Goal: Contribute content: Contribute content

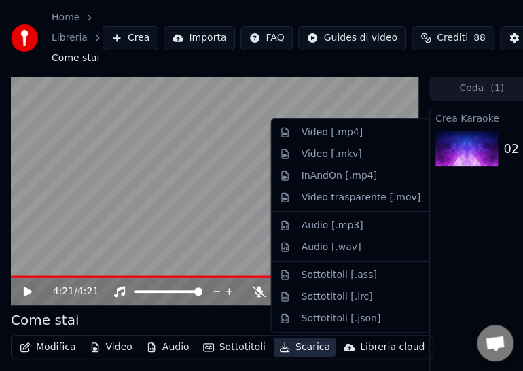
click at [315, 347] on button "Scarica" at bounding box center [304, 346] width 62 height 19
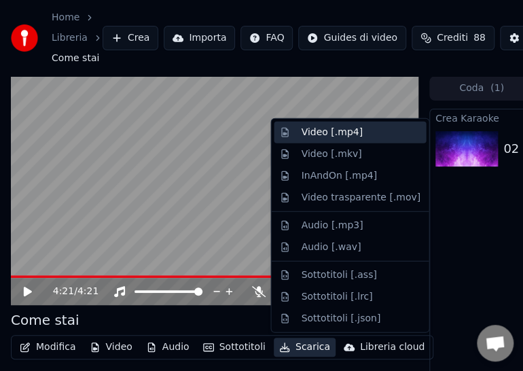
click at [314, 130] on div "Video [.mp4]" at bounding box center [331, 133] width 61 height 14
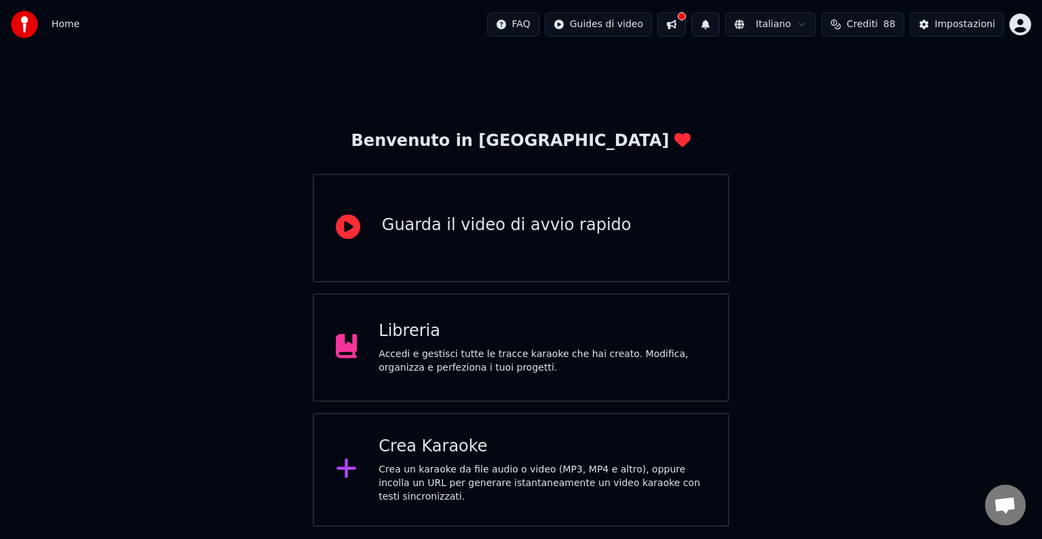
click at [523, 349] on div "Accedi e gestisci tutte le tracce karaoke che hai creato. Modifica, organizza e…" at bounding box center [543, 360] width 328 height 27
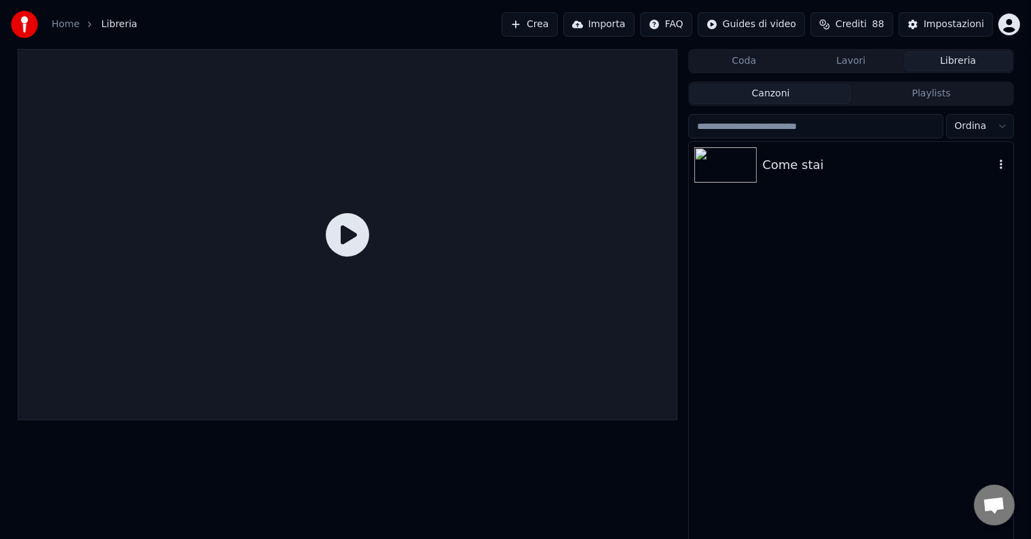
click at [741, 166] on img at bounding box center [725, 164] width 62 height 35
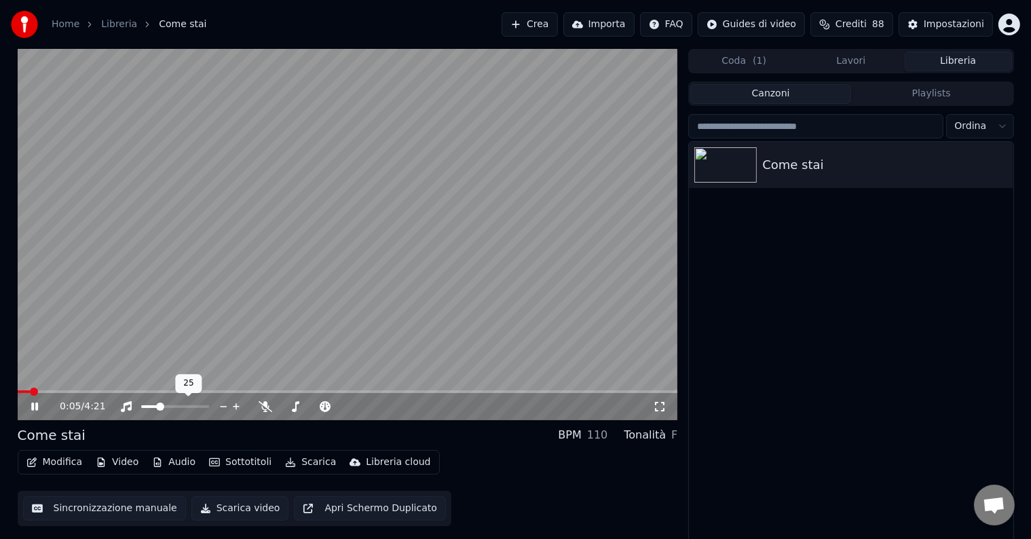
click at [157, 407] on span at bounding box center [160, 406] width 8 height 8
click at [64, 392] on span at bounding box center [348, 391] width 660 height 3
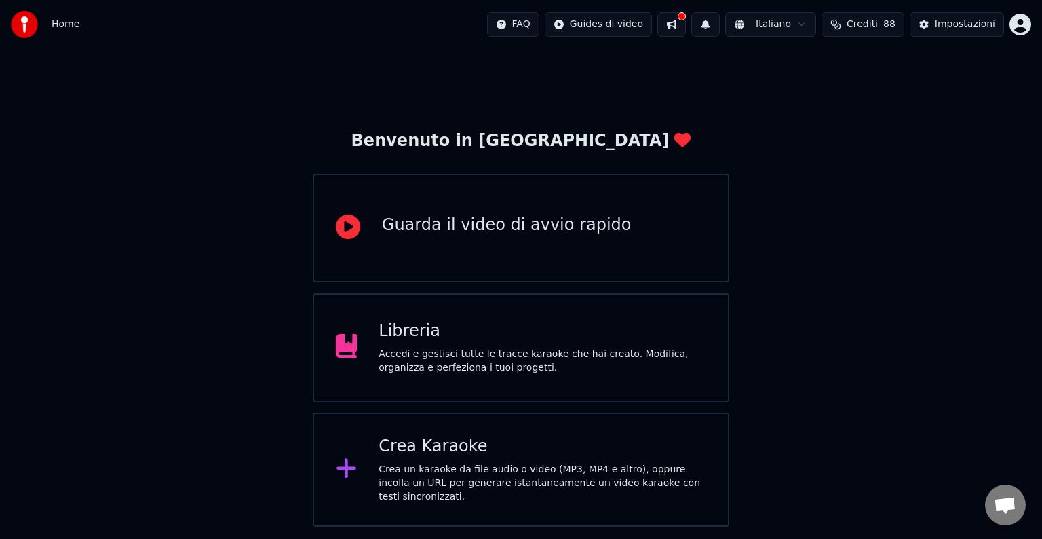
click at [571, 354] on div "Accedi e gestisci tutte le tracce karaoke che hai creato. Modifica, organizza e…" at bounding box center [543, 360] width 328 height 27
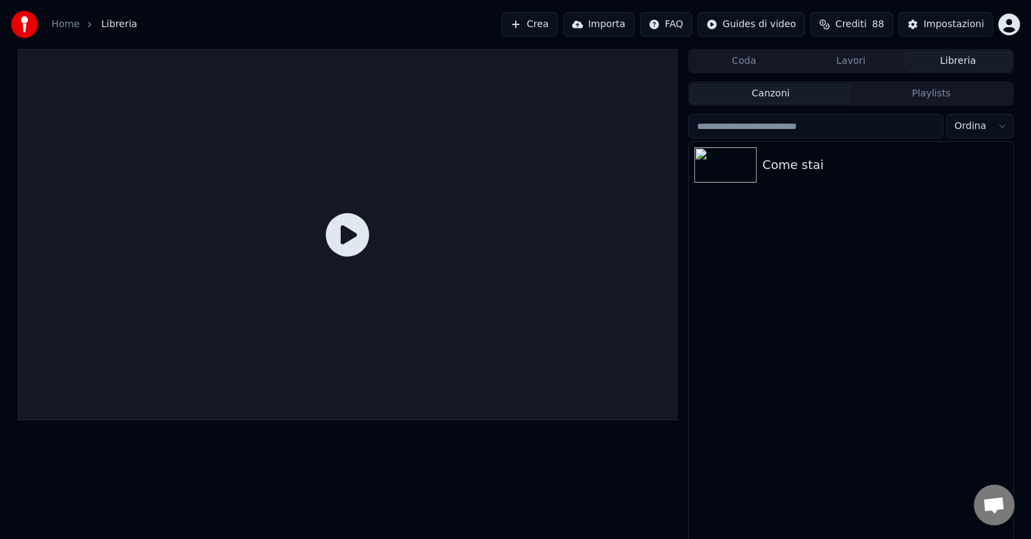
scroll to position [6, 0]
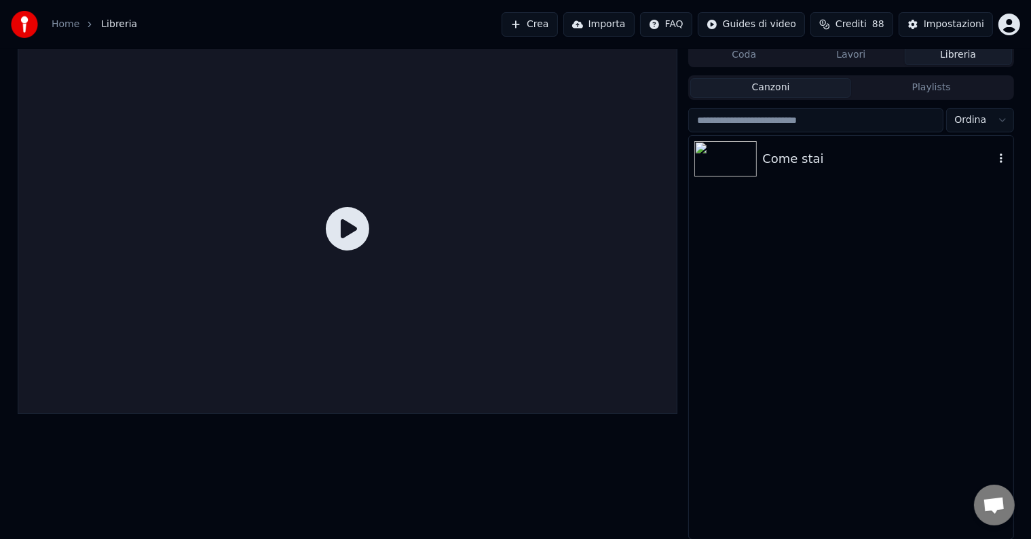
click at [721, 168] on img at bounding box center [725, 158] width 62 height 35
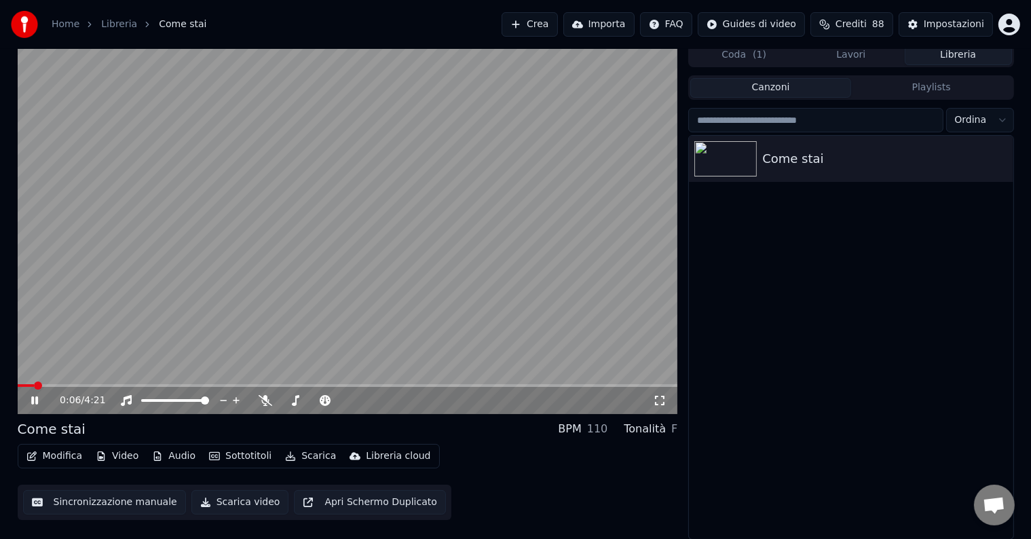
click at [1021, 1] on div "Home Libreria Come stai Crea Importa FAQ Guides di video Crediti 88 Impostazioni" at bounding box center [515, 24] width 1031 height 49
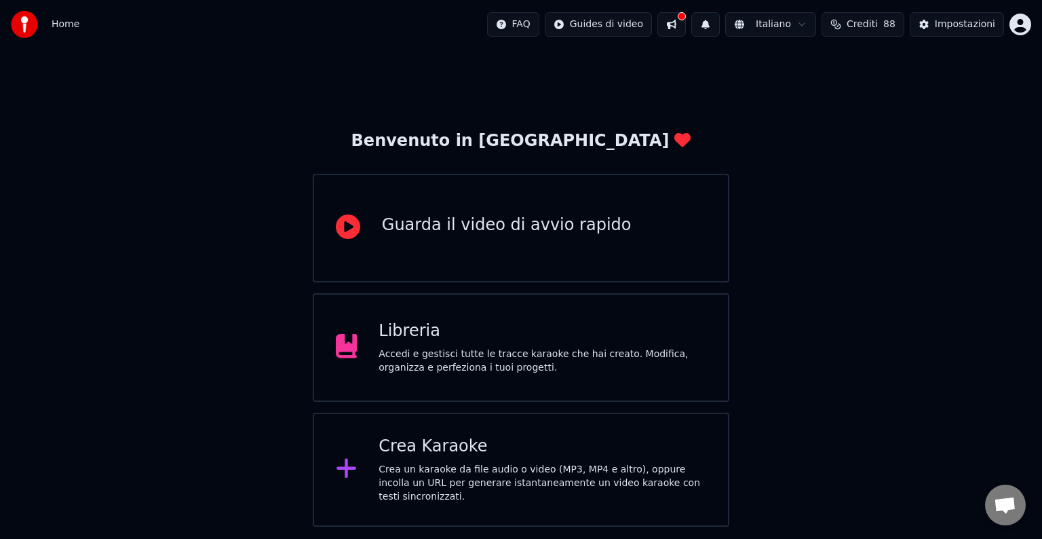
click at [534, 356] on div "Accedi e gestisci tutte le tracce karaoke che hai creato. Modifica, organizza e…" at bounding box center [543, 360] width 328 height 27
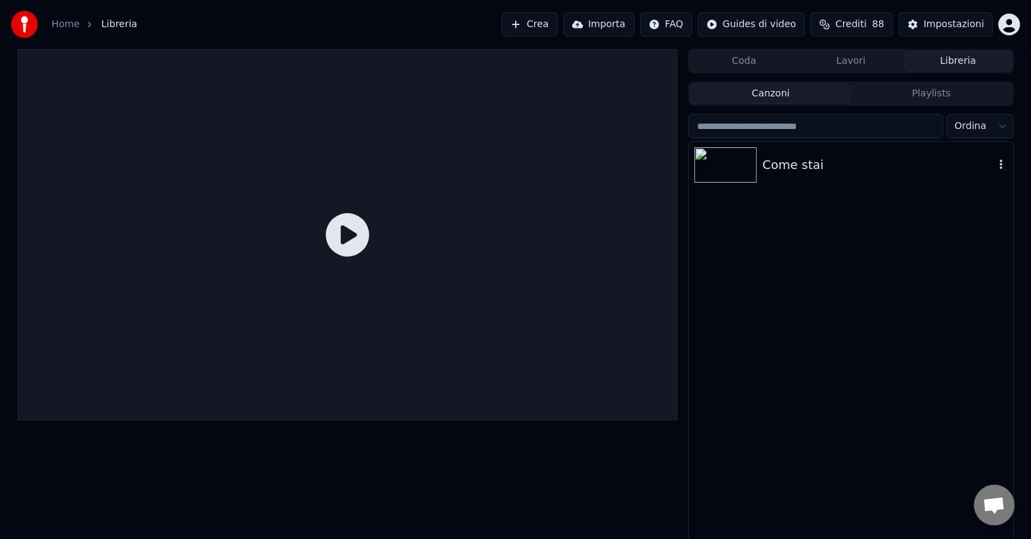
click at [1000, 168] on icon "button" at bounding box center [1001, 164] width 3 height 10
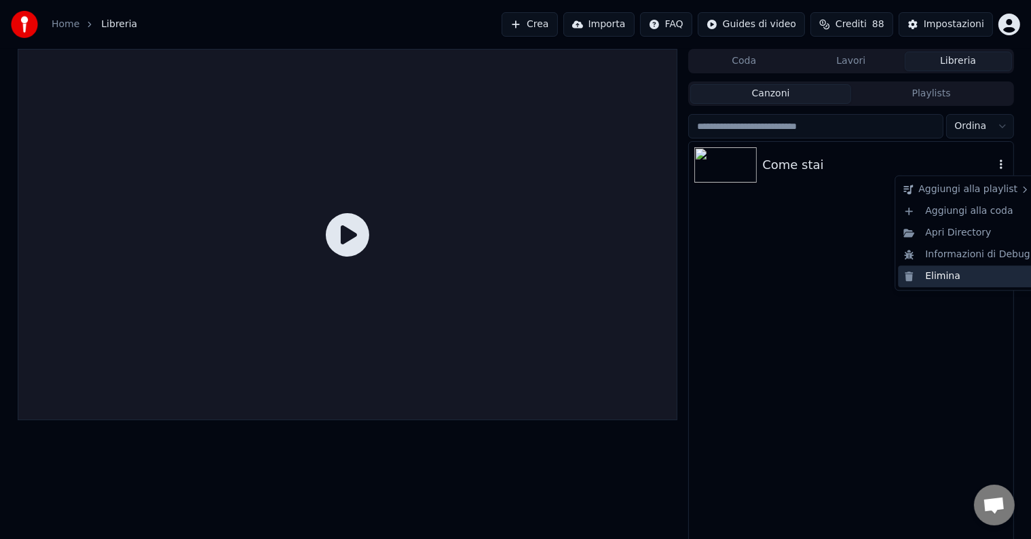
click at [962, 276] on div "Elimina" at bounding box center [967, 276] width 138 height 22
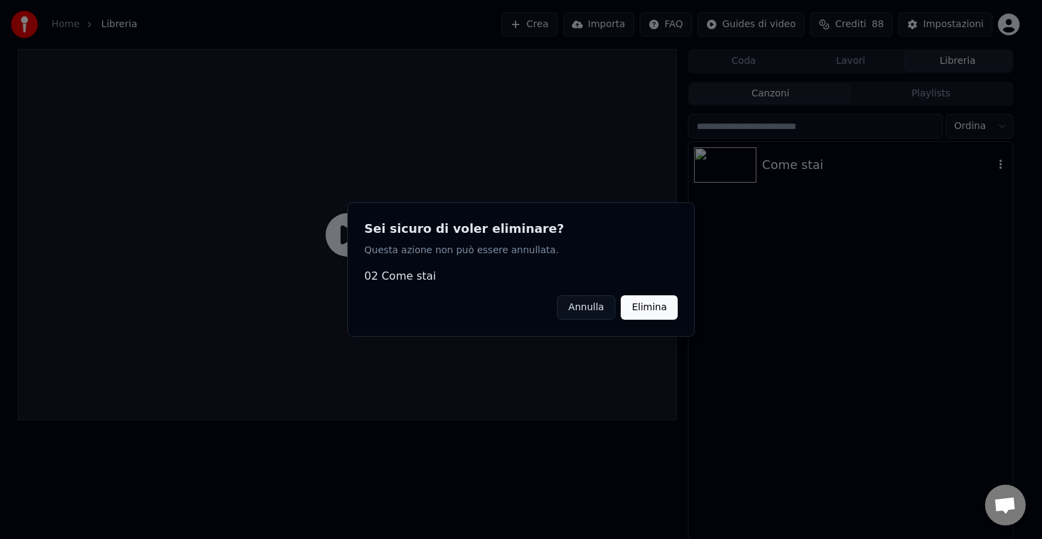
click at [636, 301] on button "Elimina" at bounding box center [649, 307] width 57 height 24
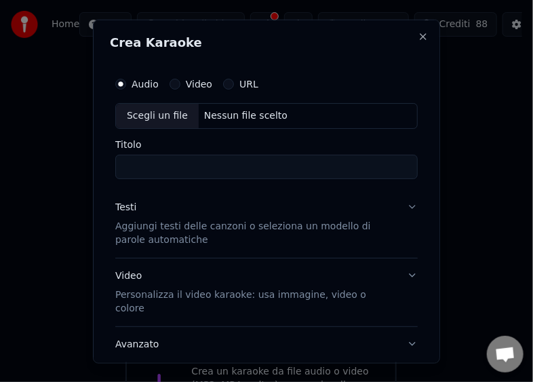
click at [151, 111] on div "Scegli un file" at bounding box center [157, 115] width 83 height 24
type input "**********"
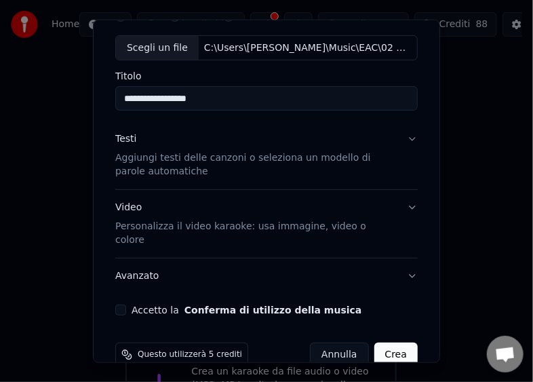
scroll to position [79, 0]
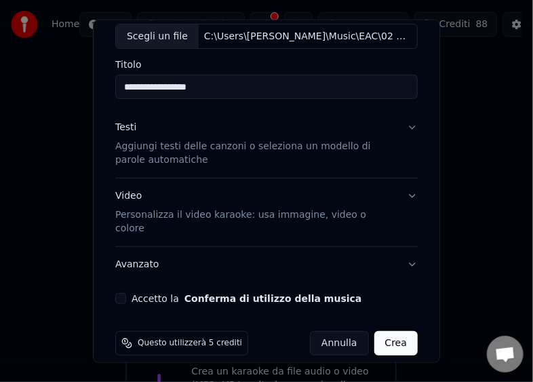
click at [122, 293] on button "Accetto la Conferma di utilizzo della musica" at bounding box center [120, 298] width 11 height 11
click at [389, 331] on button "Crea" at bounding box center [396, 343] width 43 height 24
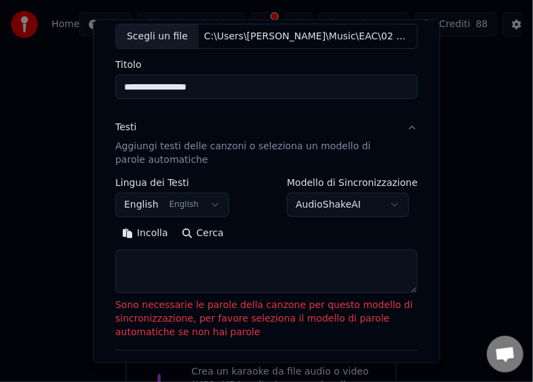
click at [128, 238] on button "Incolla" at bounding box center [145, 234] width 60 height 22
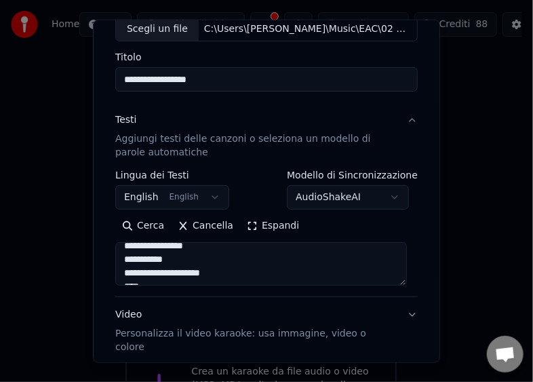
scroll to position [338, 0]
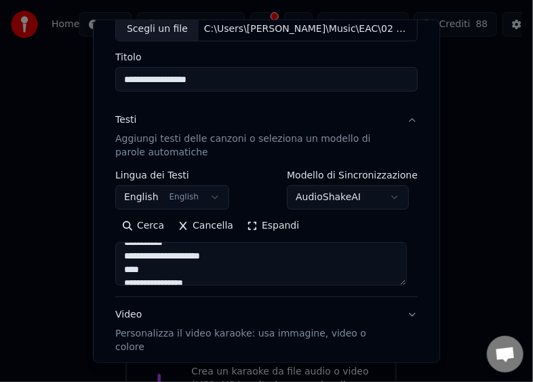
drag, startPoint x: 334, startPoint y: 256, endPoint x: 256, endPoint y: 259, distance: 78.1
click at [256, 259] on textarea "**********" at bounding box center [261, 263] width 292 height 43
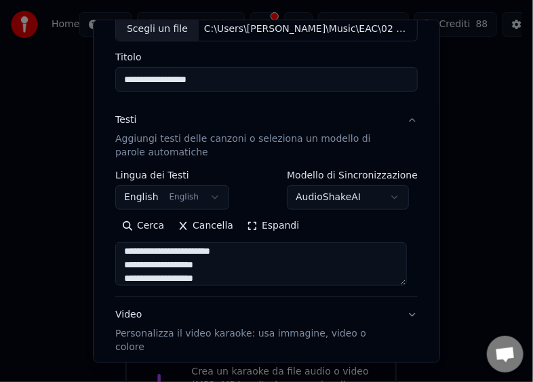
scroll to position [594, 0]
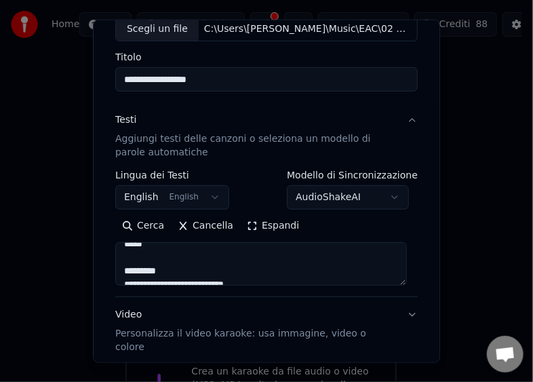
click at [261, 269] on textarea "**********" at bounding box center [261, 263] width 292 height 43
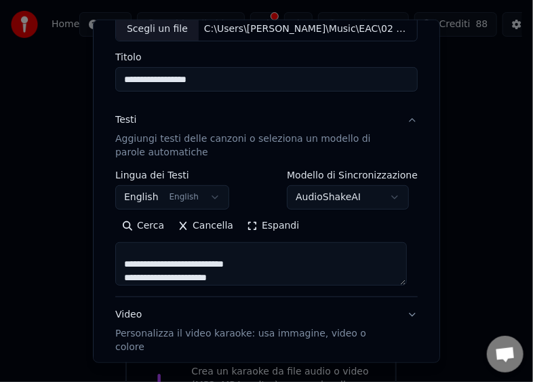
click at [266, 271] on textarea "**********" at bounding box center [261, 263] width 292 height 43
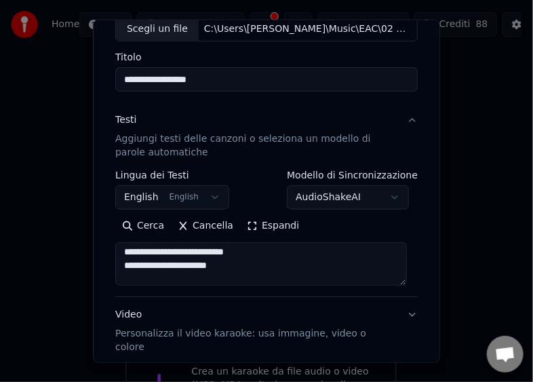
click at [259, 250] on textarea "**********" at bounding box center [261, 263] width 292 height 43
click at [246, 262] on textarea "**********" at bounding box center [261, 263] width 292 height 43
click at [244, 269] on textarea "**********" at bounding box center [261, 263] width 292 height 43
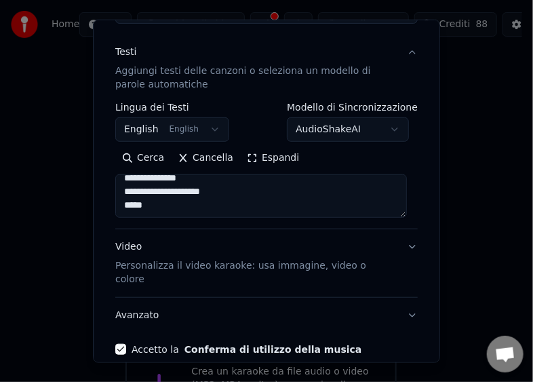
scroll to position [189, 0]
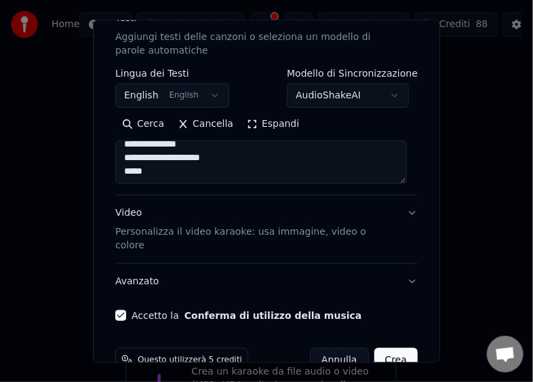
drag, startPoint x: 249, startPoint y: 159, endPoint x: 153, endPoint y: 168, distance: 96.8
click at [153, 168] on textarea "**********" at bounding box center [261, 161] width 292 height 43
type textarea "**********"
click at [206, 156] on textarea "**********" at bounding box center [261, 161] width 292 height 43
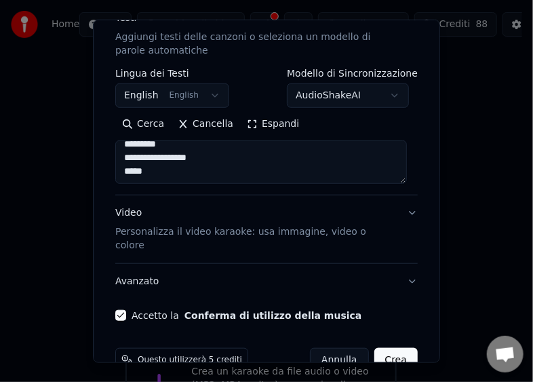
drag, startPoint x: 216, startPoint y: 171, endPoint x: 174, endPoint y: 158, distance: 44.0
click at [149, 154] on textarea "**********" at bounding box center [261, 161] width 292 height 43
click at [201, 168] on textarea "**********" at bounding box center [261, 161] width 292 height 43
drag, startPoint x: 182, startPoint y: 169, endPoint x: 125, endPoint y: 152, distance: 59.5
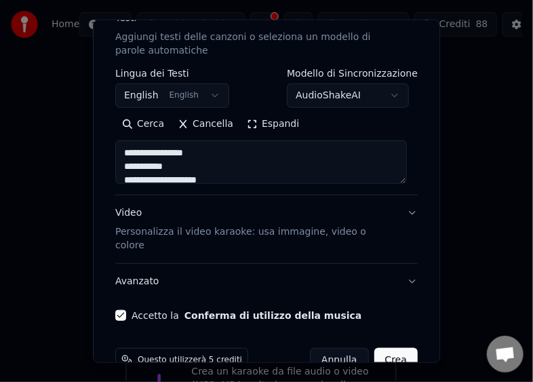
click at [125, 152] on textarea "**********" at bounding box center [261, 161] width 292 height 43
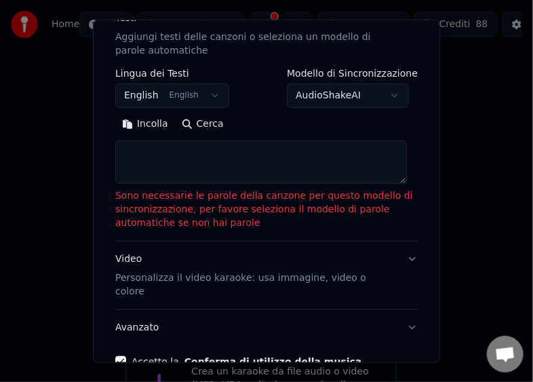
drag, startPoint x: 231, startPoint y: 155, endPoint x: 231, endPoint y: 162, distance: 7.5
click at [231, 161] on textarea at bounding box center [261, 161] width 292 height 43
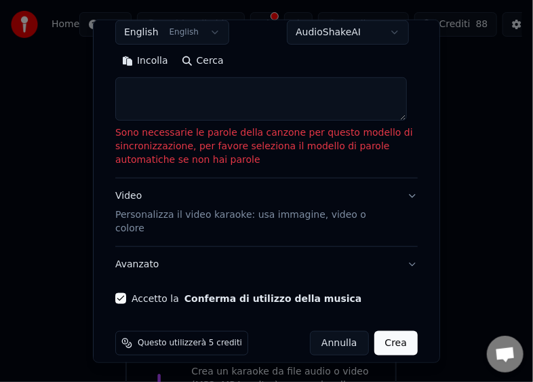
scroll to position [82, 0]
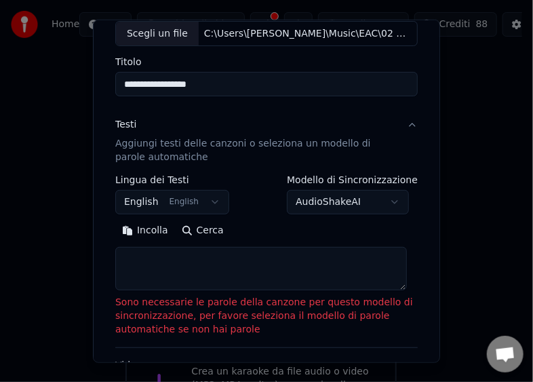
click at [189, 263] on textarea at bounding box center [261, 268] width 292 height 43
click at [151, 227] on button "Incolla" at bounding box center [145, 231] width 60 height 22
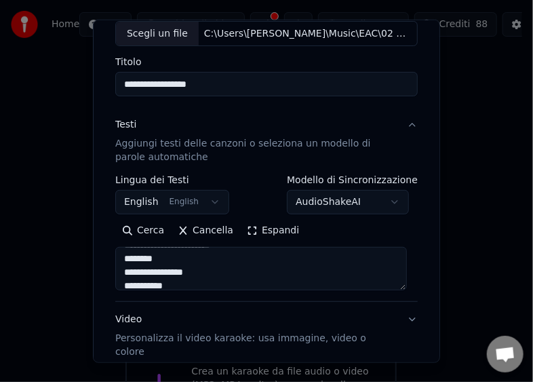
type textarea "**********"
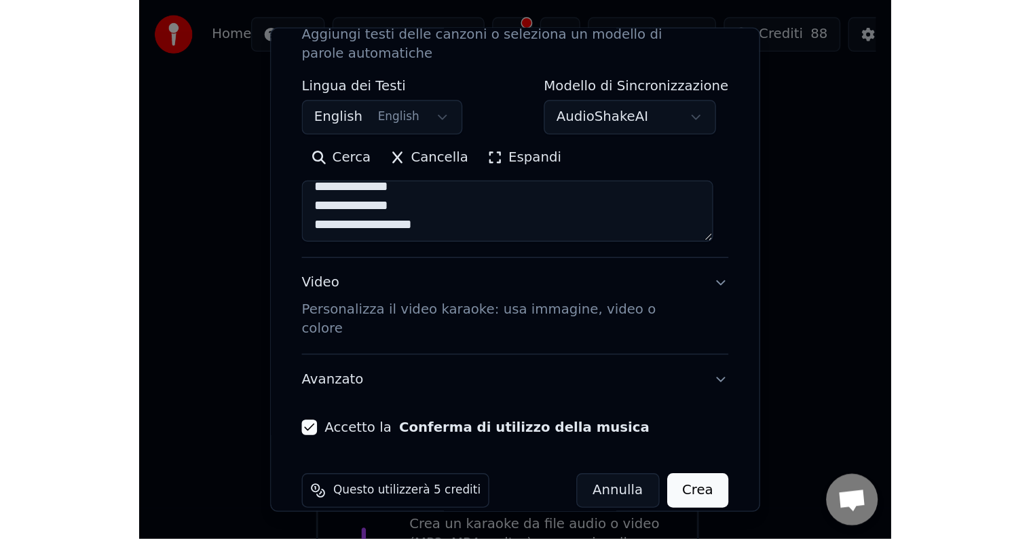
scroll to position [206, 0]
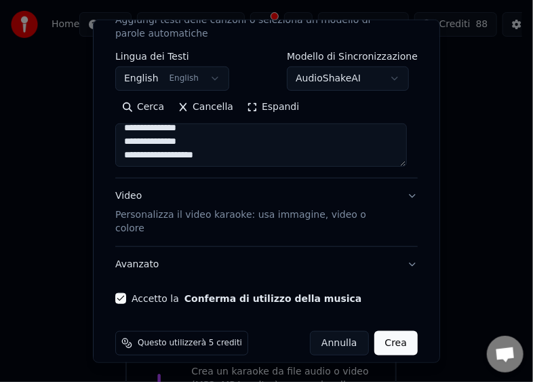
click at [378, 331] on button "Crea" at bounding box center [396, 343] width 43 height 24
select select "**"
type textarea "**********"
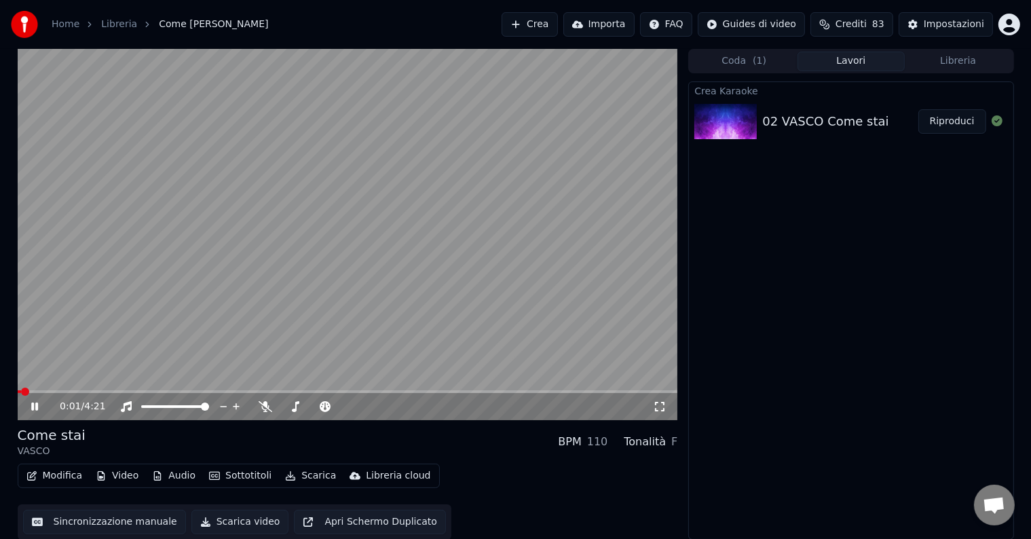
click at [309, 477] on button "Scarica" at bounding box center [311, 475] width 62 height 19
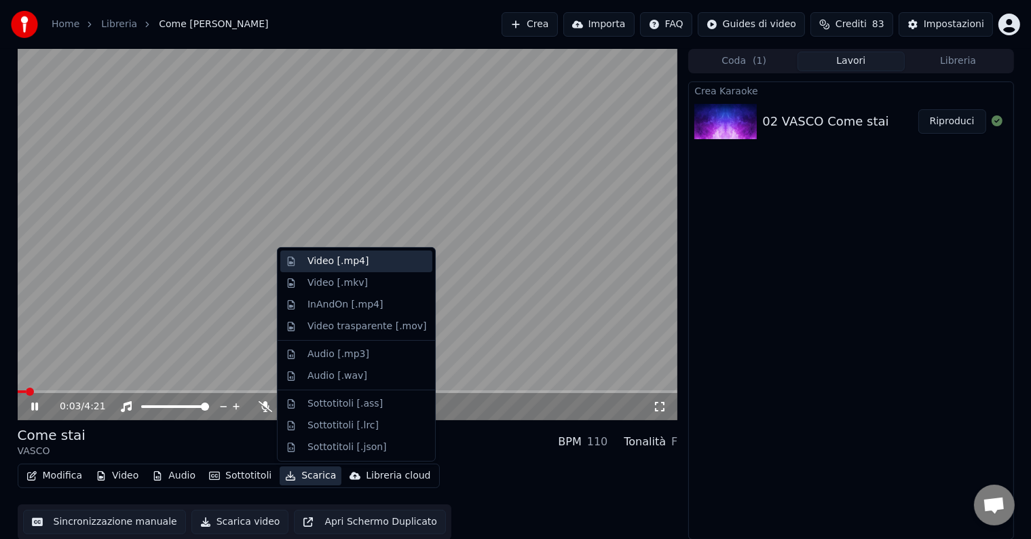
click at [326, 260] on div "Video [.mp4]" at bounding box center [337, 261] width 61 height 14
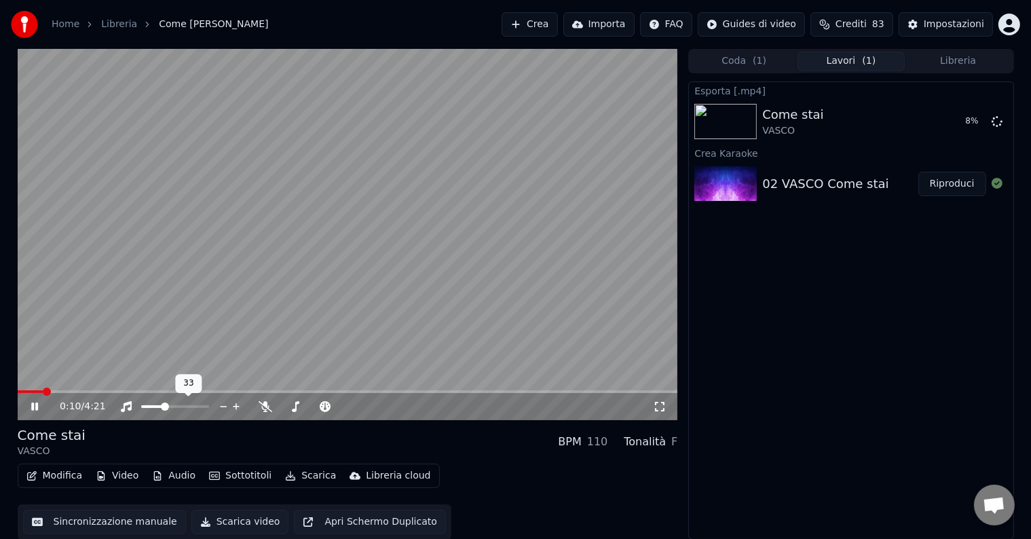
click at [164, 411] on span at bounding box center [165, 406] width 8 height 8
click at [129, 523] on button "Sincronizzazione manuale" at bounding box center [104, 522] width 163 height 24
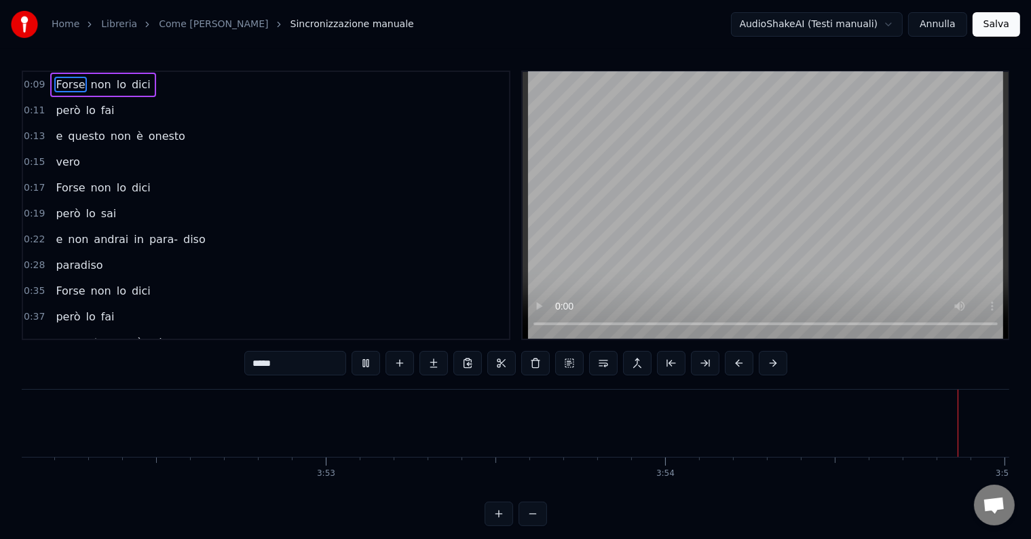
scroll to position [0, 79635]
click at [941, 27] on button "Annulla" at bounding box center [937, 24] width 59 height 24
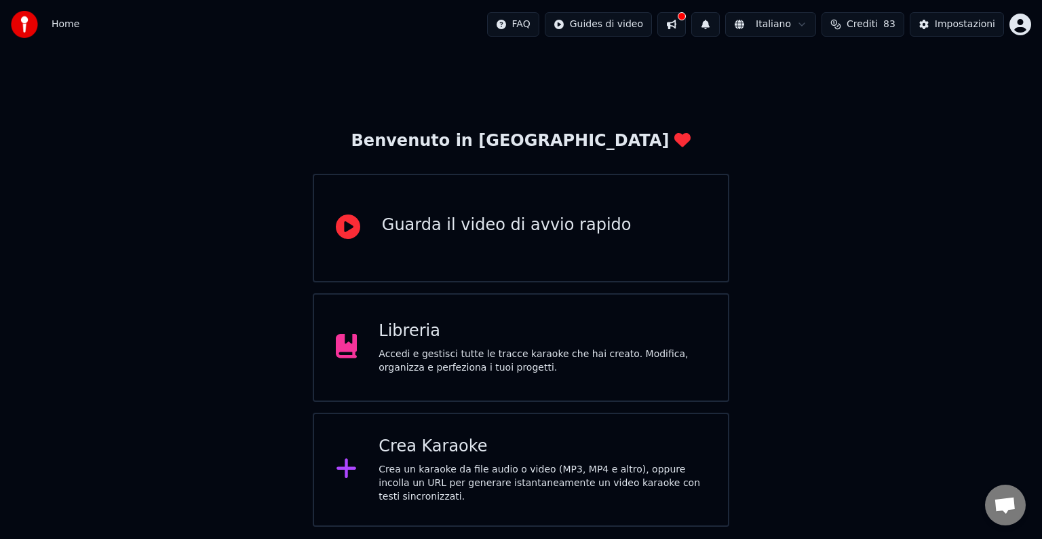
click at [544, 363] on div "Accedi e gestisci tutte le tracce karaoke che hai creato. Modifica, organizza e…" at bounding box center [543, 360] width 328 height 27
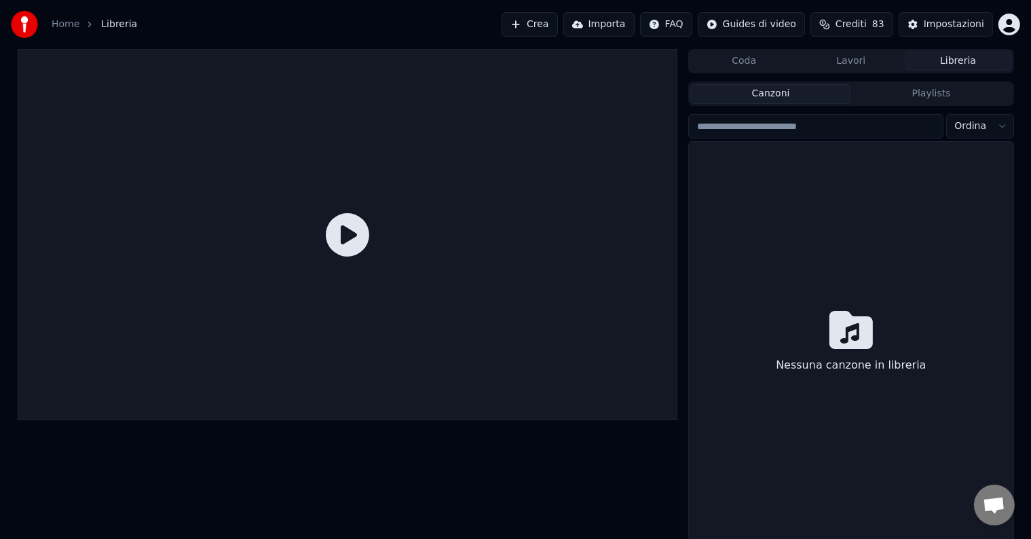
click at [544, 363] on div at bounding box center [348, 234] width 660 height 371
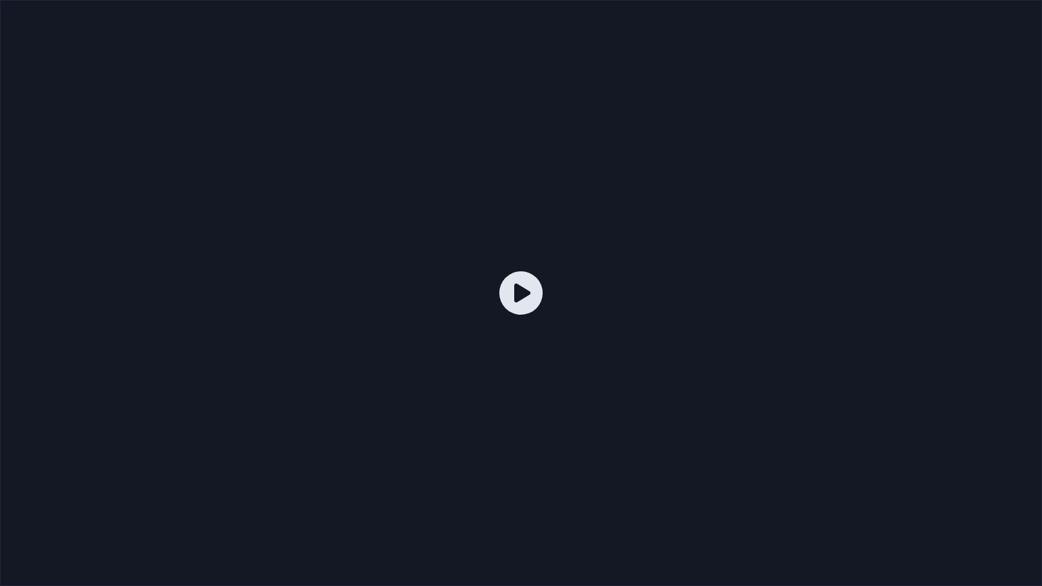
click at [1017, 5] on div at bounding box center [521, 293] width 1042 height 586
drag, startPoint x: 932, startPoint y: 217, endPoint x: 678, endPoint y: 386, distance: 304.9
click at [854, 479] on div at bounding box center [521, 293] width 1042 height 586
click at [529, 294] on icon at bounding box center [520, 292] width 43 height 43
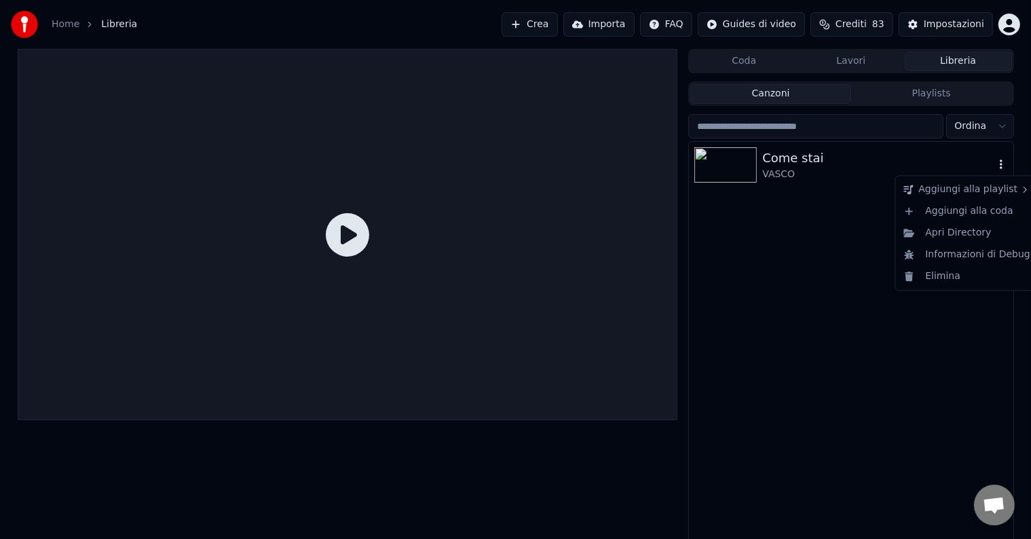
click at [1000, 167] on icon "button" at bounding box center [1001, 164] width 14 height 11
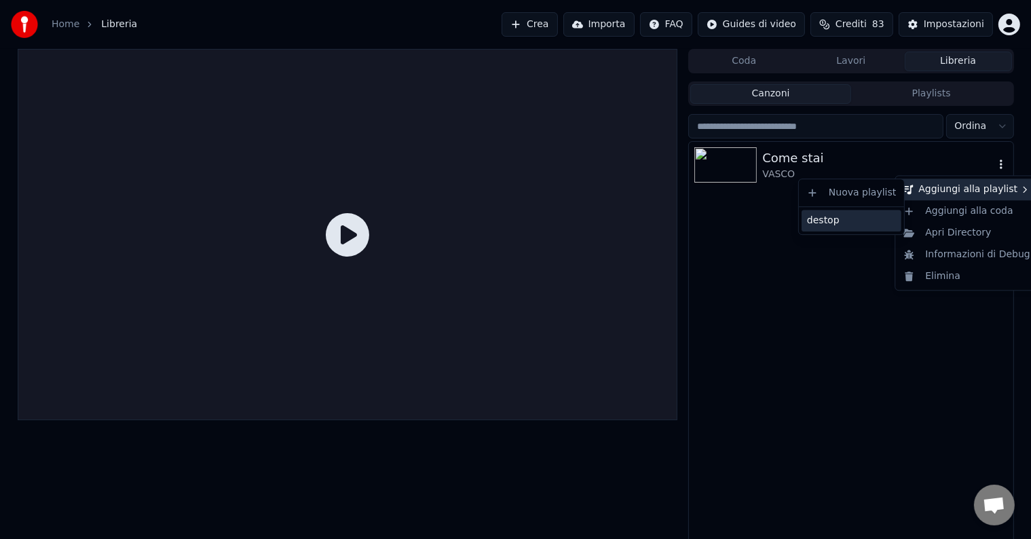
click at [852, 216] on div "destop" at bounding box center [851, 221] width 100 height 22
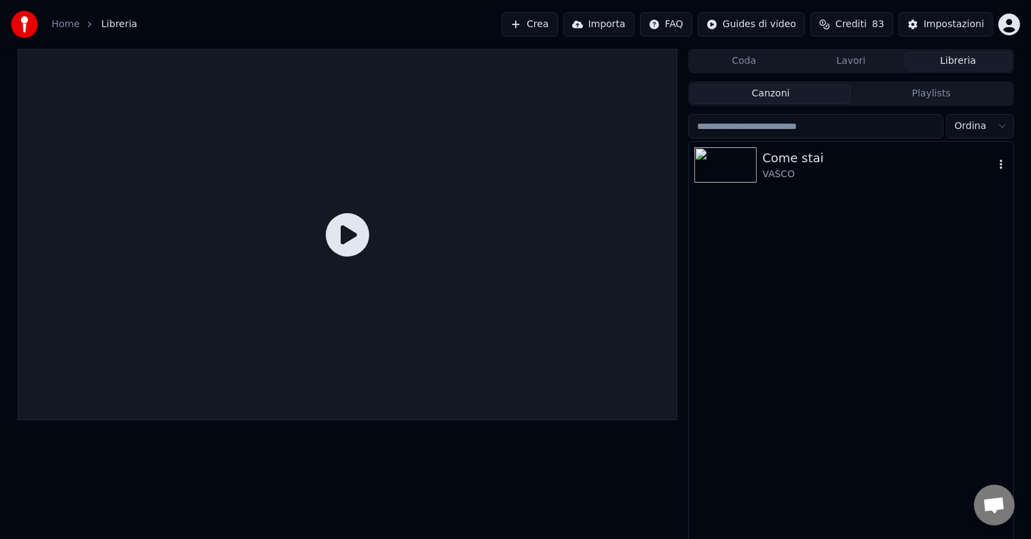
click at [1004, 162] on icon "button" at bounding box center [1001, 164] width 14 height 11
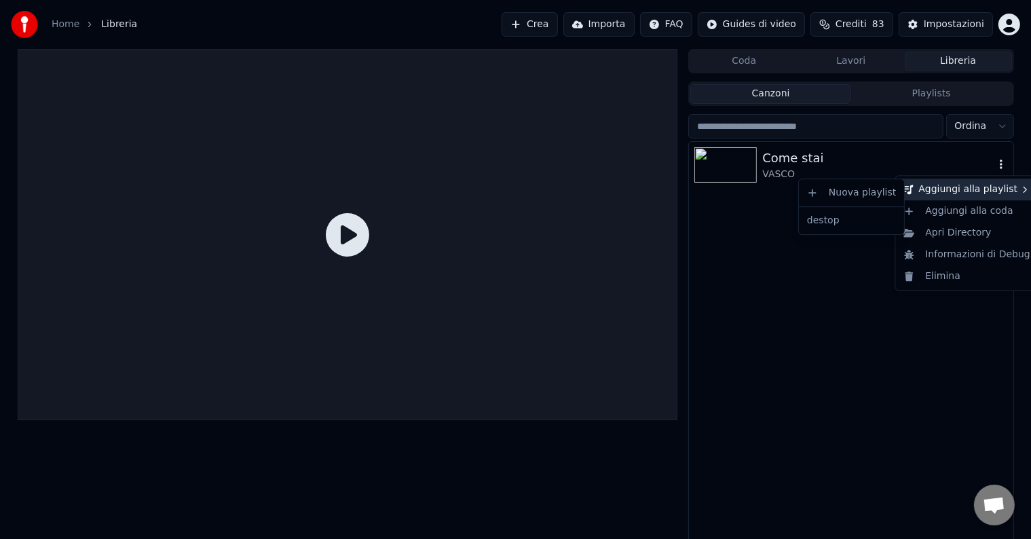
click at [975, 191] on div "Aggiungi alla playlist" at bounding box center [967, 189] width 138 height 22
click at [814, 214] on div "destop" at bounding box center [851, 221] width 100 height 22
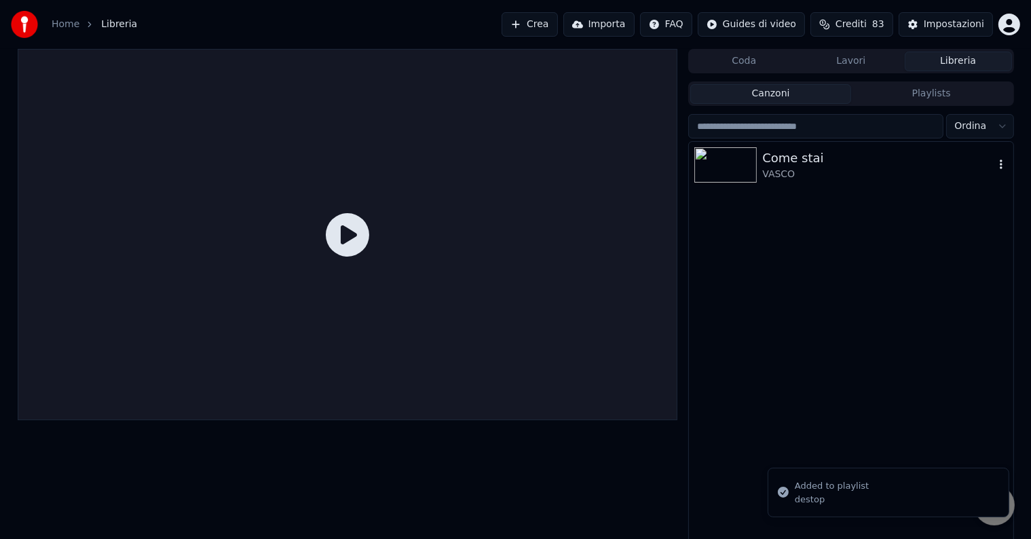
click at [789, 495] on icon "Notifications alt+T" at bounding box center [783, 492] width 14 height 14
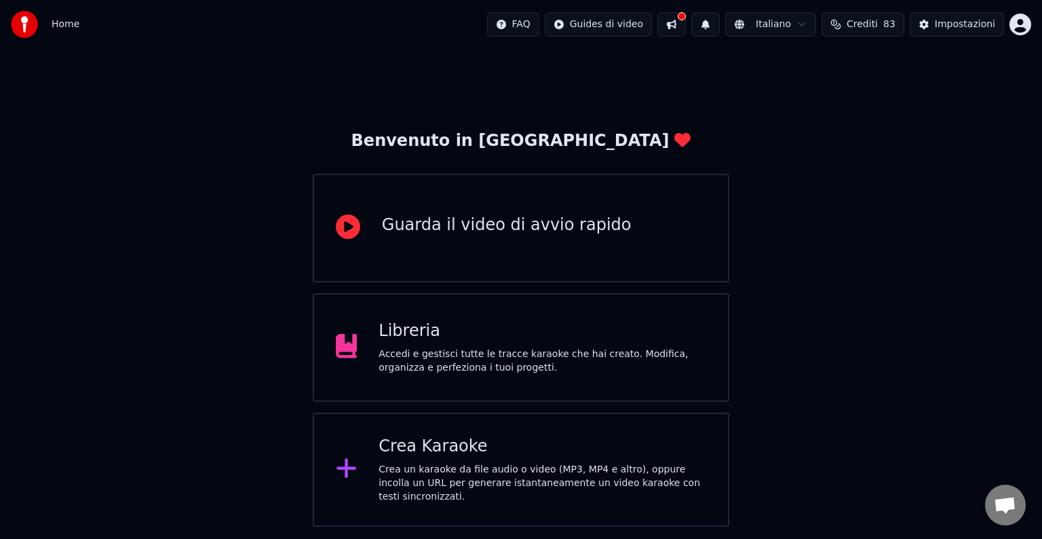
click at [523, 338] on div "Libreria" at bounding box center [543, 331] width 328 height 22
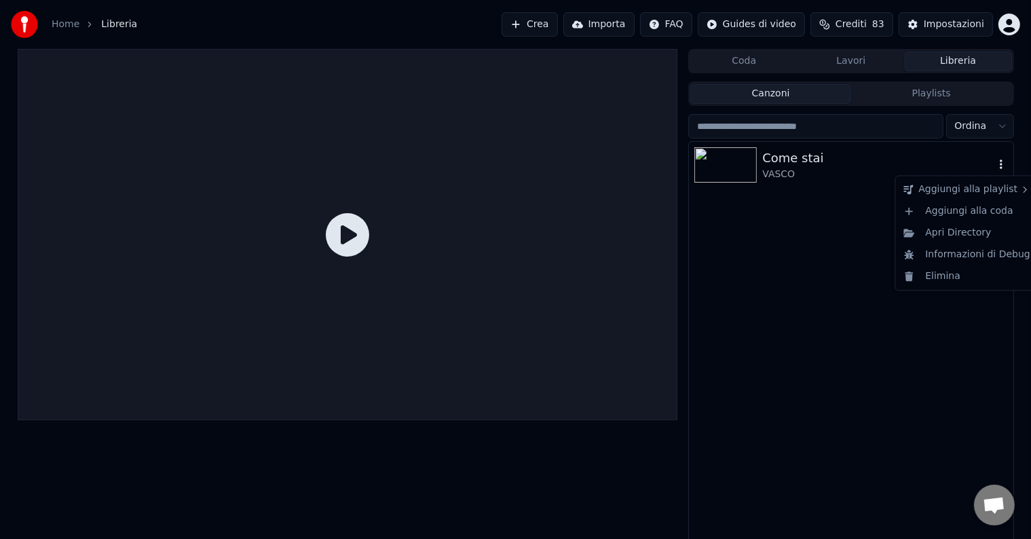
click at [999, 164] on icon "button" at bounding box center [1001, 164] width 14 height 11
click at [966, 189] on div "Aggiungi alla playlist" at bounding box center [967, 189] width 138 height 22
click at [850, 190] on div "Nuova playlist" at bounding box center [851, 193] width 100 height 22
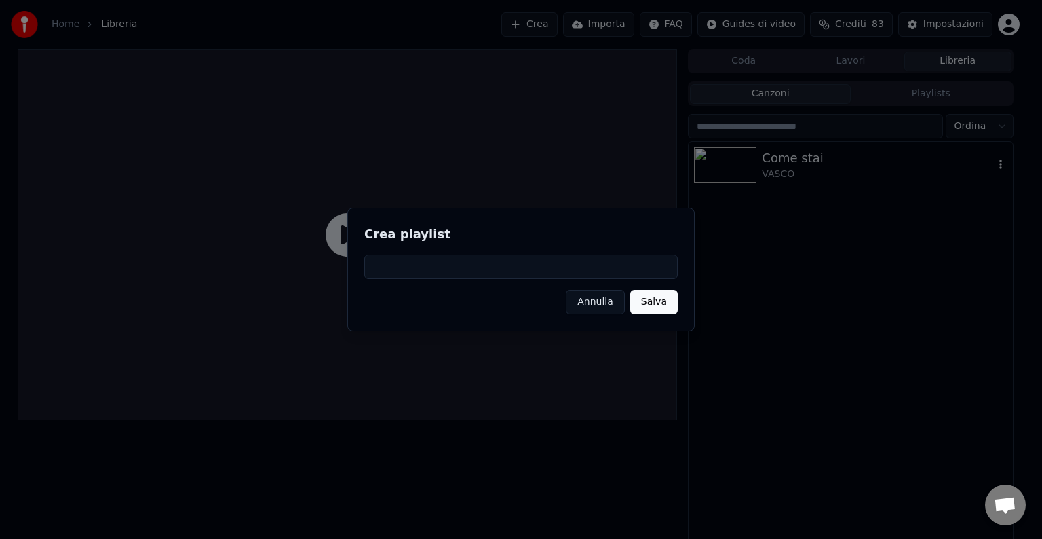
click at [440, 265] on input at bounding box center [521, 266] width 314 height 24
type input "******"
click at [654, 305] on button "Salva" at bounding box center [654, 302] width 48 height 24
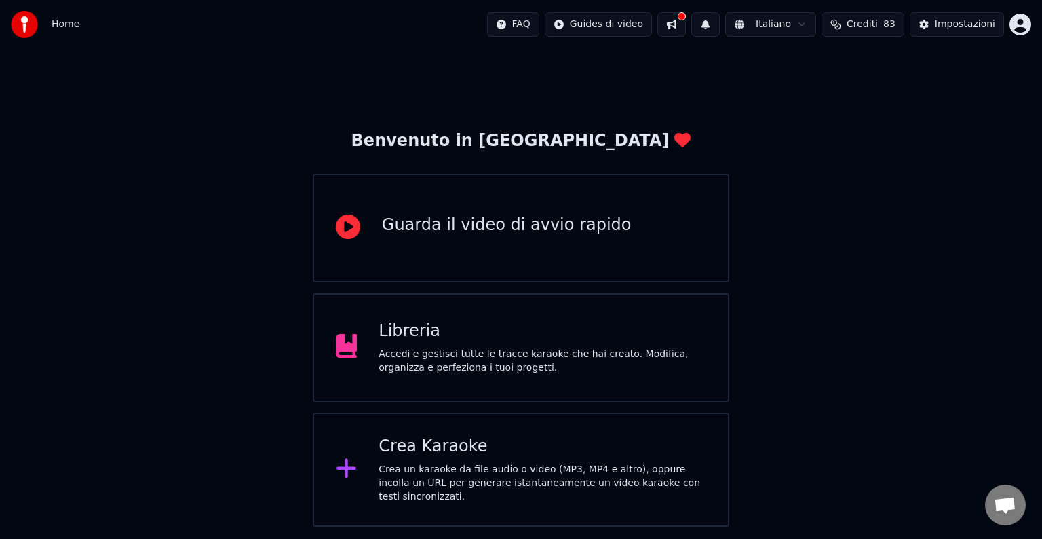
click at [497, 353] on div "Accedi e gestisci tutte le tracce karaoke che hai creato. Modifica, organizza e…" at bounding box center [543, 360] width 328 height 27
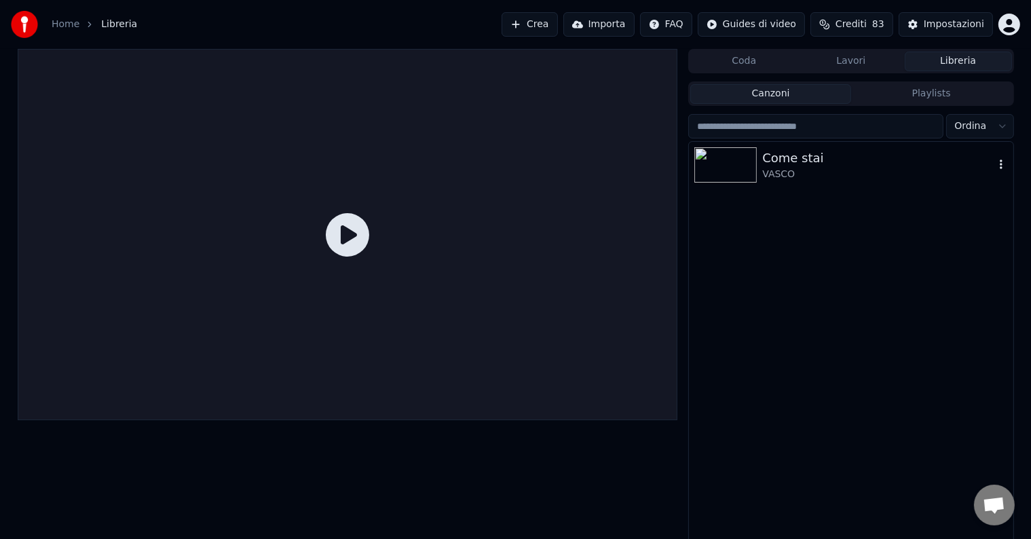
click at [776, 178] on div "VASCO" at bounding box center [877, 175] width 231 height 14
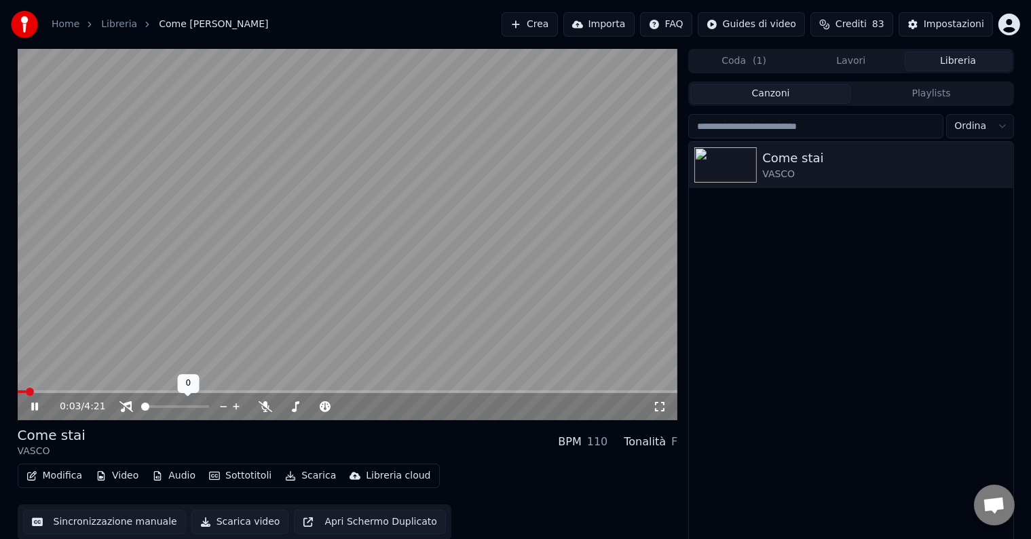
click at [141, 411] on span at bounding box center [145, 406] width 8 height 8
click at [116, 393] on span at bounding box center [348, 391] width 660 height 3
click at [31, 404] on icon at bounding box center [34, 406] width 7 height 8
click at [166, 394] on div "0:41 / 4:21" at bounding box center [348, 406] width 660 height 27
click at [167, 392] on span at bounding box center [348, 391] width 660 height 3
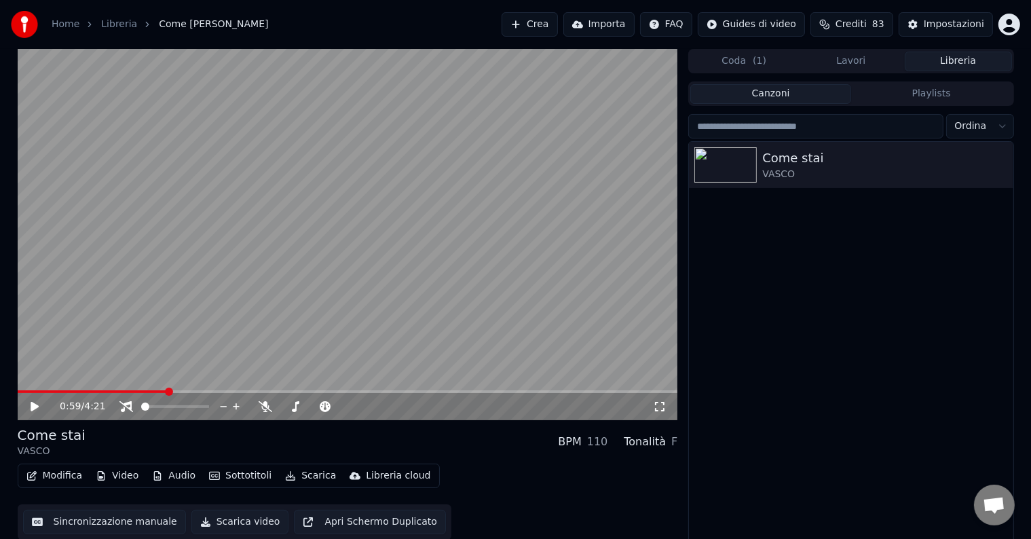
click at [33, 404] on icon at bounding box center [35, 407] width 8 height 10
click at [193, 391] on span at bounding box center [348, 391] width 660 height 3
click at [187, 390] on span at bounding box center [191, 392] width 8 height 8
click at [214, 390] on span at bounding box center [216, 392] width 8 height 8
click at [222, 391] on span at bounding box center [224, 392] width 8 height 8
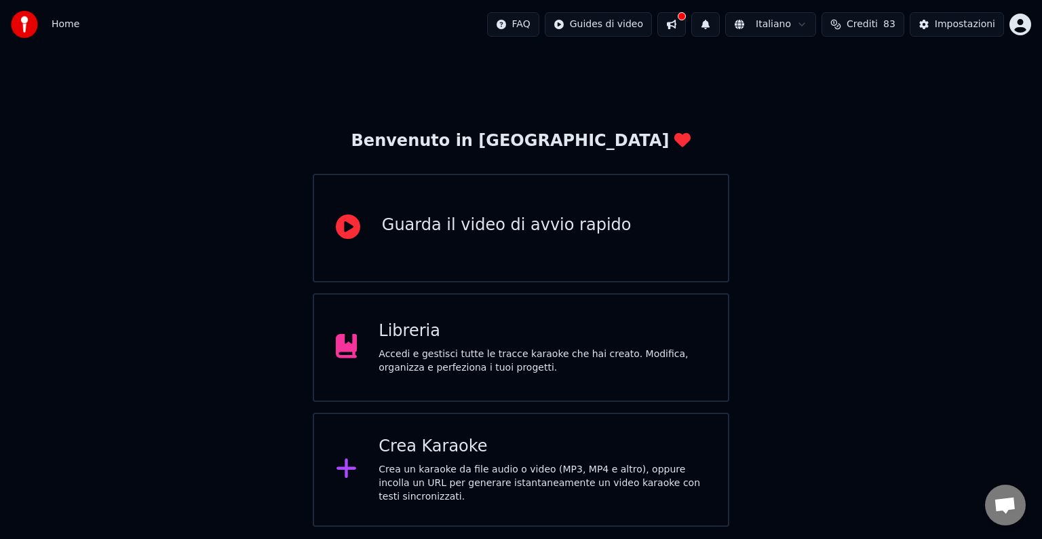
click at [471, 339] on div "Libreria" at bounding box center [543, 331] width 328 height 22
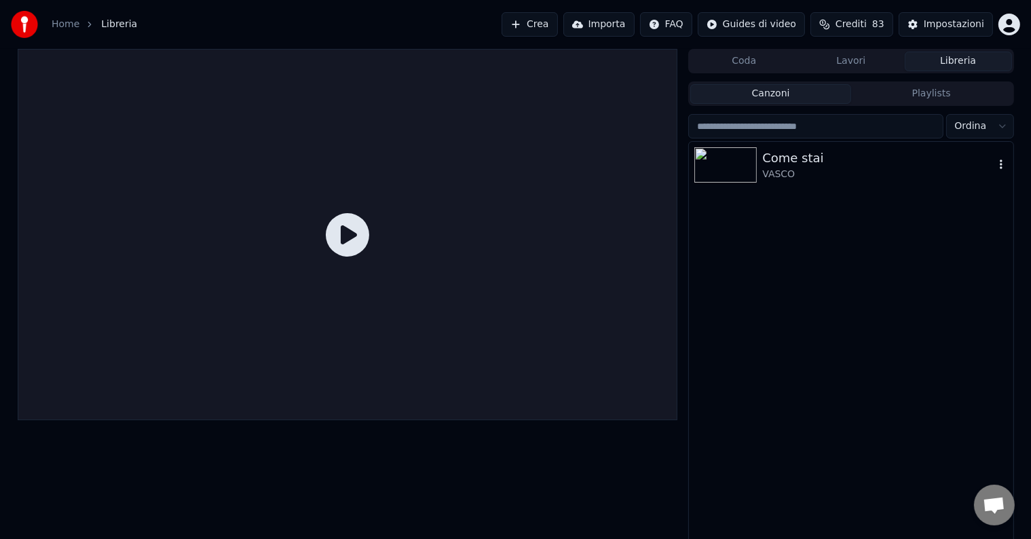
click at [820, 163] on div "Come stai" at bounding box center [877, 158] width 231 height 19
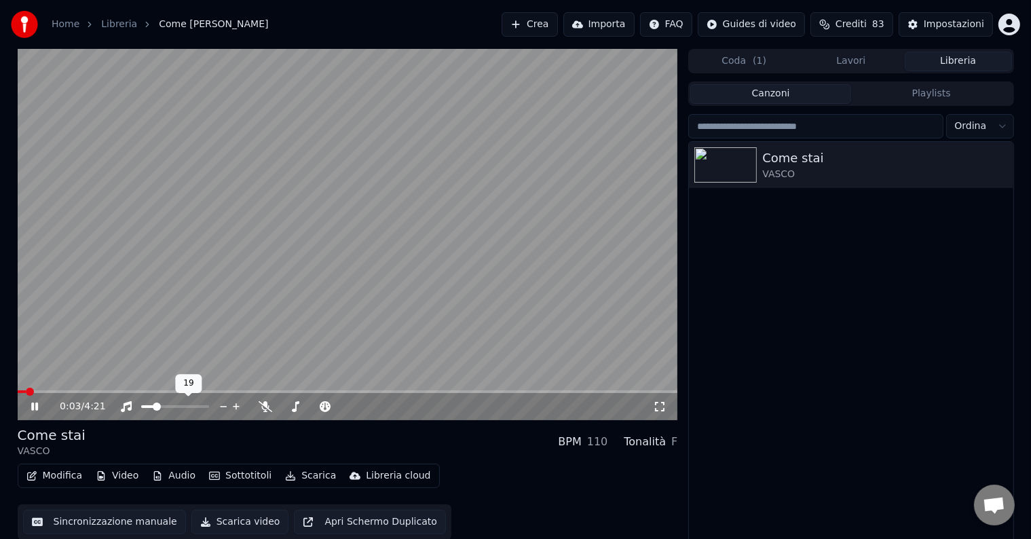
click at [154, 404] on span at bounding box center [157, 406] width 8 height 8
click at [98, 521] on button "Sincronizzazione manuale" at bounding box center [104, 522] width 163 height 24
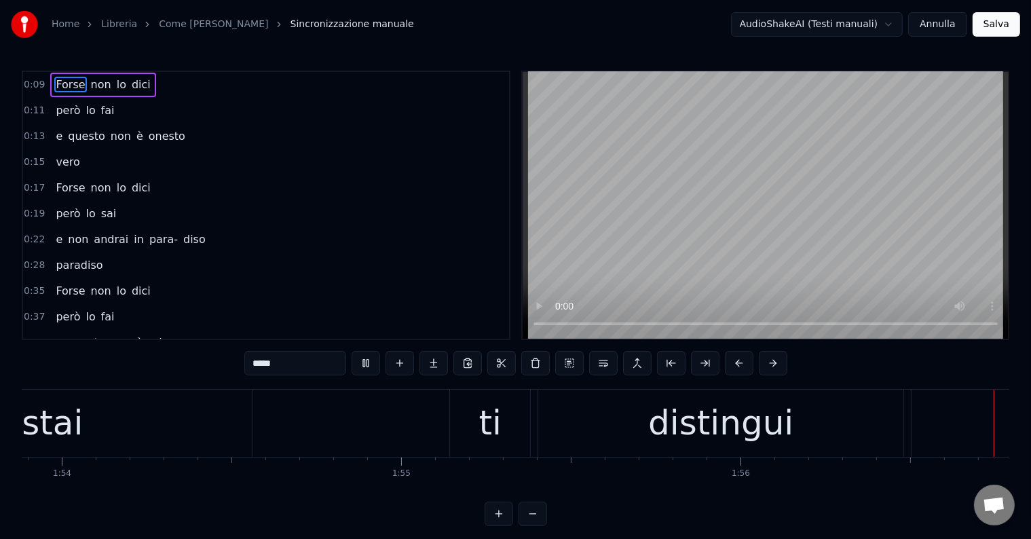
scroll to position [0, 39546]
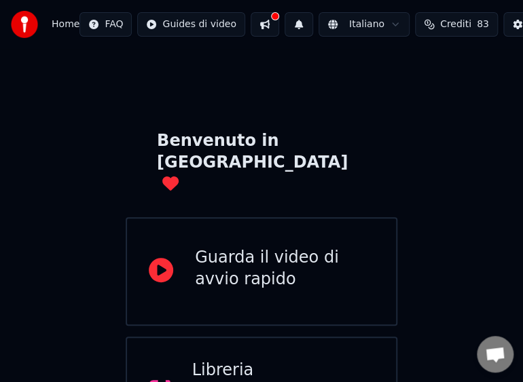
click at [223, 360] on div "Libreria" at bounding box center [283, 371] width 183 height 22
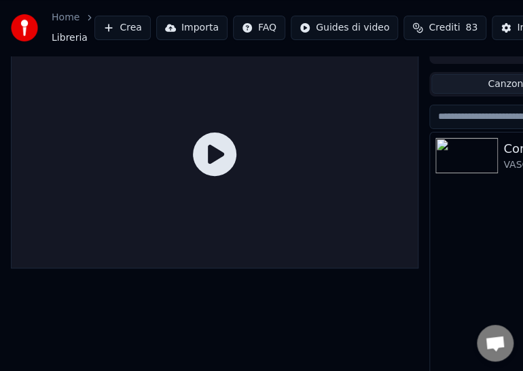
scroll to position [63, 0]
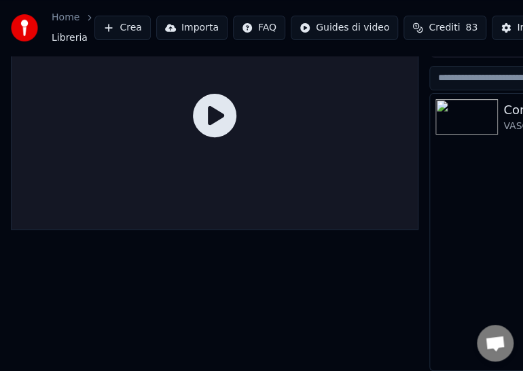
click at [216, 111] on icon at bounding box center [214, 115] width 43 height 43
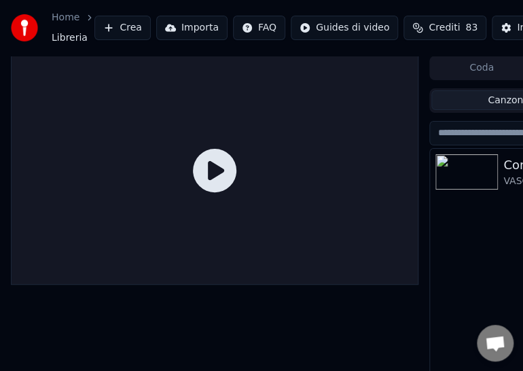
click at [463, 172] on img at bounding box center [466, 171] width 62 height 35
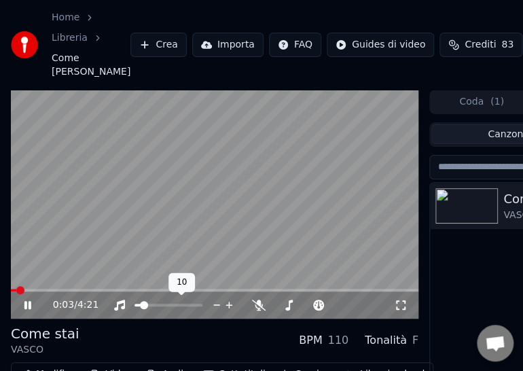
click at [140, 306] on span at bounding box center [137, 304] width 7 height 3
click at [136, 307] on div at bounding box center [180, 305] width 109 height 14
click at [134, 305] on span at bounding box center [138, 305] width 8 height 8
click at [141, 290] on div "0:42 / 4:21" at bounding box center [214, 204] width 407 height 229
click at [177, 287] on span at bounding box center [178, 290] width 8 height 8
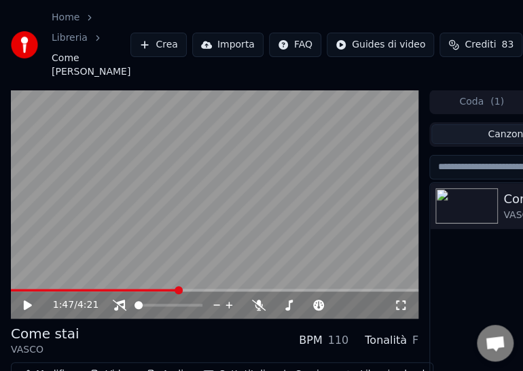
click at [223, 288] on span at bounding box center [214, 289] width 407 height 3
click at [249, 287] on video at bounding box center [214, 204] width 407 height 229
click at [252, 288] on div "2:16 / 4:21" at bounding box center [214, 204] width 407 height 229
click at [239, 286] on span at bounding box center [238, 290] width 8 height 8
click at [247, 288] on span at bounding box center [247, 290] width 8 height 8
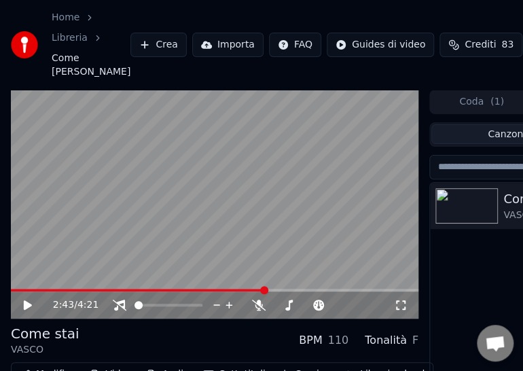
click at [263, 286] on span at bounding box center [264, 290] width 8 height 8
click at [269, 286] on span at bounding box center [269, 290] width 8 height 8
click at [277, 288] on span at bounding box center [276, 290] width 8 height 8
click at [285, 290] on span at bounding box center [284, 290] width 8 height 8
click at [291, 293] on span at bounding box center [290, 290] width 8 height 8
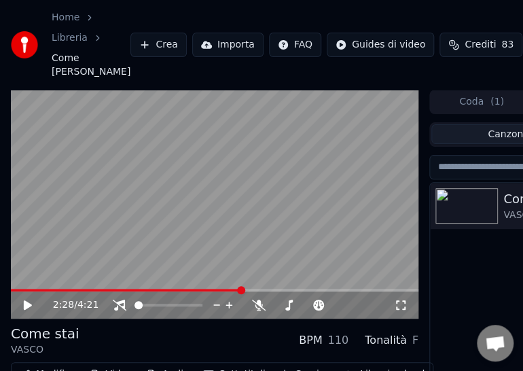
click at [242, 290] on span at bounding box center [126, 289] width 231 height 3
click at [200, 290] on span at bounding box center [105, 289] width 189 height 3
click at [303, 290] on span at bounding box center [214, 289] width 407 height 3
click at [312, 290] on span at bounding box center [214, 289] width 407 height 3
click at [320, 290] on span at bounding box center [214, 289] width 407 height 3
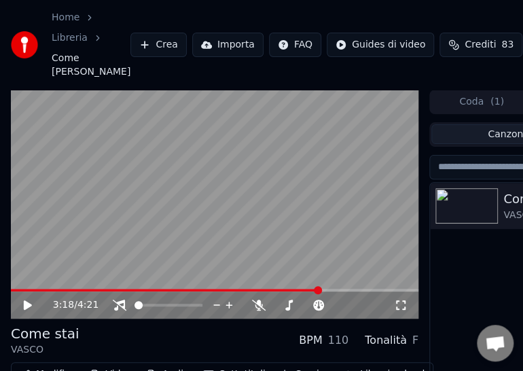
click at [327, 290] on span at bounding box center [214, 289] width 407 height 3
click at [336, 290] on span at bounding box center [214, 289] width 407 height 3
click at [345, 291] on div "3:28 / 4:21" at bounding box center [214, 304] width 407 height 27
click at [350, 290] on span at bounding box center [214, 289] width 407 height 3
click at [206, 288] on span at bounding box center [109, 289] width 197 height 3
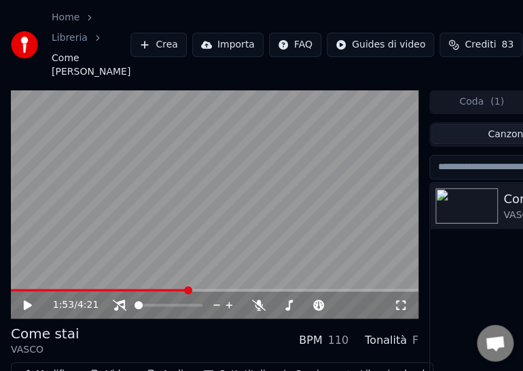
click at [186, 293] on span at bounding box center [188, 290] width 8 height 8
click at [171, 291] on span at bounding box center [172, 290] width 8 height 8
click at [162, 292] on span at bounding box center [163, 290] width 8 height 8
click at [156, 293] on span at bounding box center [157, 290] width 8 height 8
click at [168, 290] on span at bounding box center [170, 290] width 8 height 8
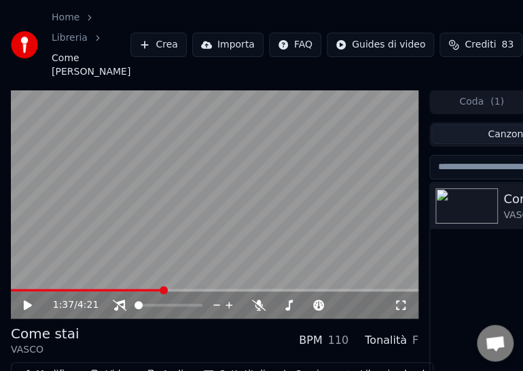
click at [162, 293] on span at bounding box center [163, 290] width 8 height 8
click at [25, 306] on icon at bounding box center [28, 305] width 8 height 10
drag, startPoint x: 27, startPoint y: 299, endPoint x: 29, endPoint y: 305, distance: 6.9
click at [29, 305] on icon at bounding box center [37, 304] width 31 height 11
click at [29, 299] on icon at bounding box center [37, 304] width 31 height 11
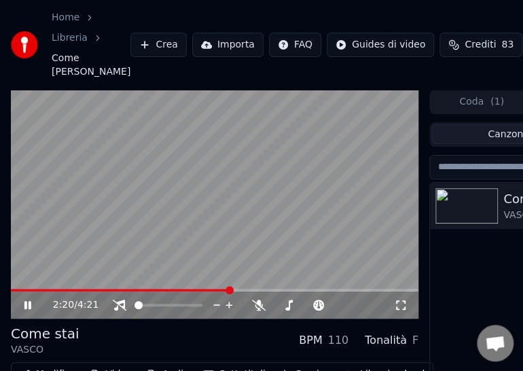
click at [29, 299] on icon at bounding box center [37, 304] width 31 height 11
click at [203, 286] on video at bounding box center [214, 204] width 407 height 229
click at [200, 288] on span at bounding box center [120, 289] width 219 height 3
click at [33, 303] on icon at bounding box center [37, 304] width 31 height 11
click at [33, 302] on icon at bounding box center [37, 304] width 31 height 11
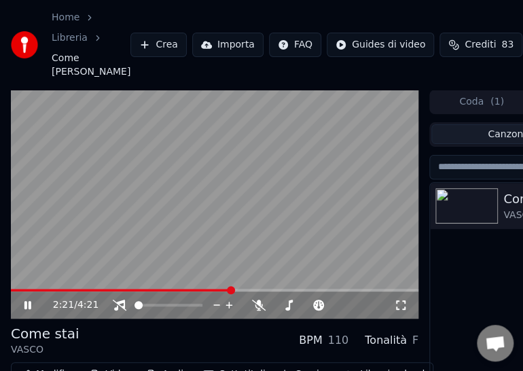
click at [231, 288] on span at bounding box center [214, 289] width 407 height 3
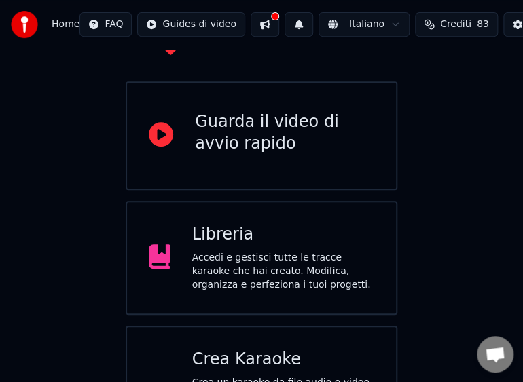
scroll to position [162, 0]
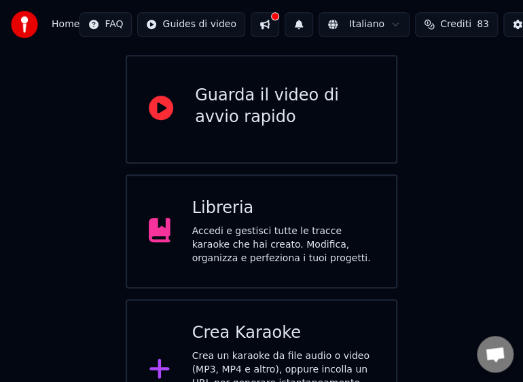
click at [302, 225] on div "Accedi e gestisci tutte le tracce karaoke che hai creato. Modifica, organizza e…" at bounding box center [283, 245] width 183 height 41
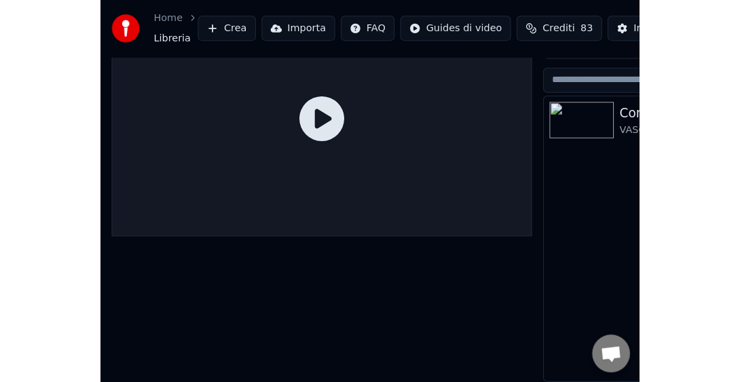
scroll to position [45, 0]
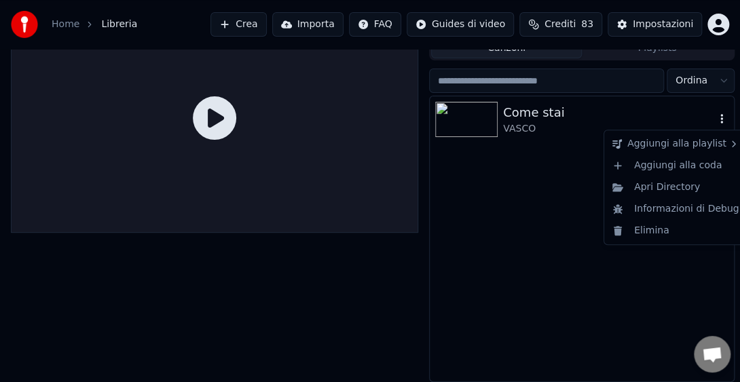
click at [533, 119] on icon "button" at bounding box center [722, 118] width 14 height 11
click at [533, 229] on div "Elimina" at bounding box center [676, 231] width 138 height 22
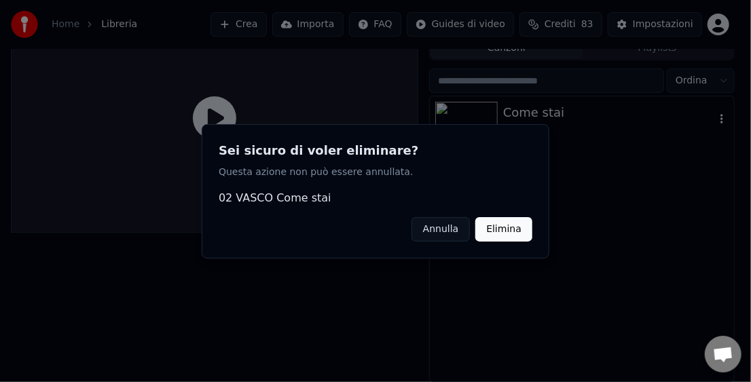
click at [516, 229] on button "Elimina" at bounding box center [503, 228] width 57 height 24
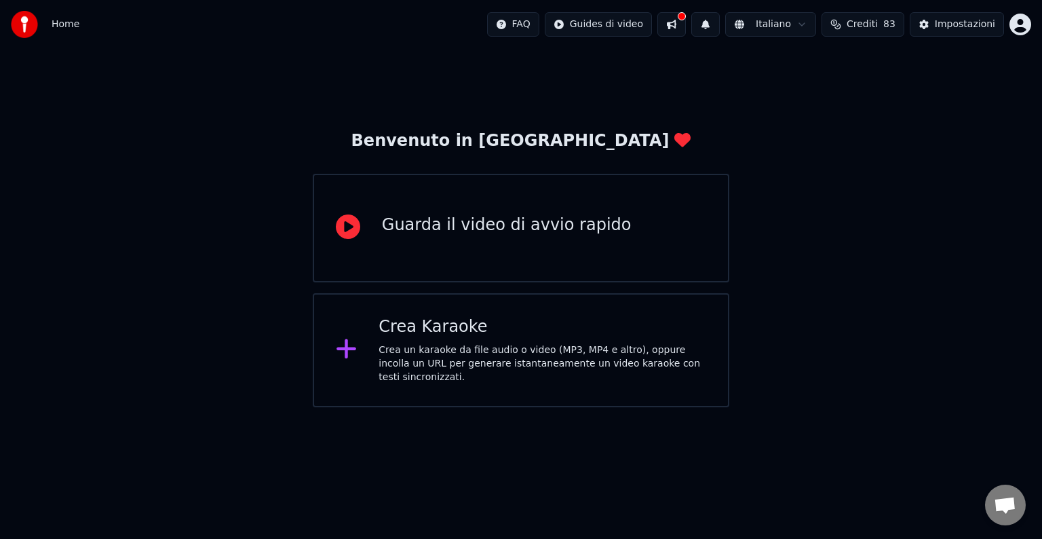
click at [512, 333] on div "Crea Karaoke" at bounding box center [543, 327] width 328 height 22
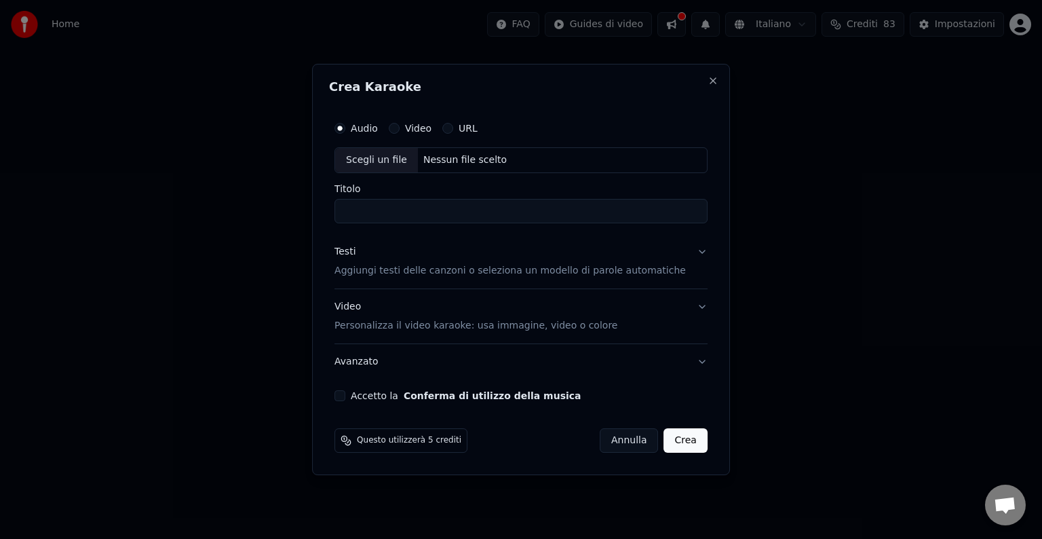
click at [381, 158] on div "Scegli un file" at bounding box center [376, 160] width 83 height 24
type input "**********"
click at [353, 394] on div "Accetto la Conferma di utilizzo della musica" at bounding box center [521, 395] width 373 height 11
click at [345, 392] on button "Accetto la Conferma di utilizzo della musica" at bounding box center [340, 395] width 11 height 11
click at [683, 436] on button "Crea" at bounding box center [685, 440] width 43 height 24
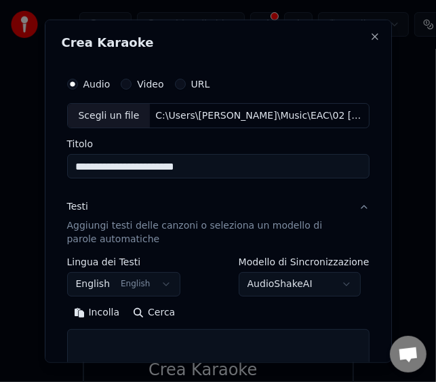
click at [87, 307] on button "Incolla" at bounding box center [97, 313] width 60 height 22
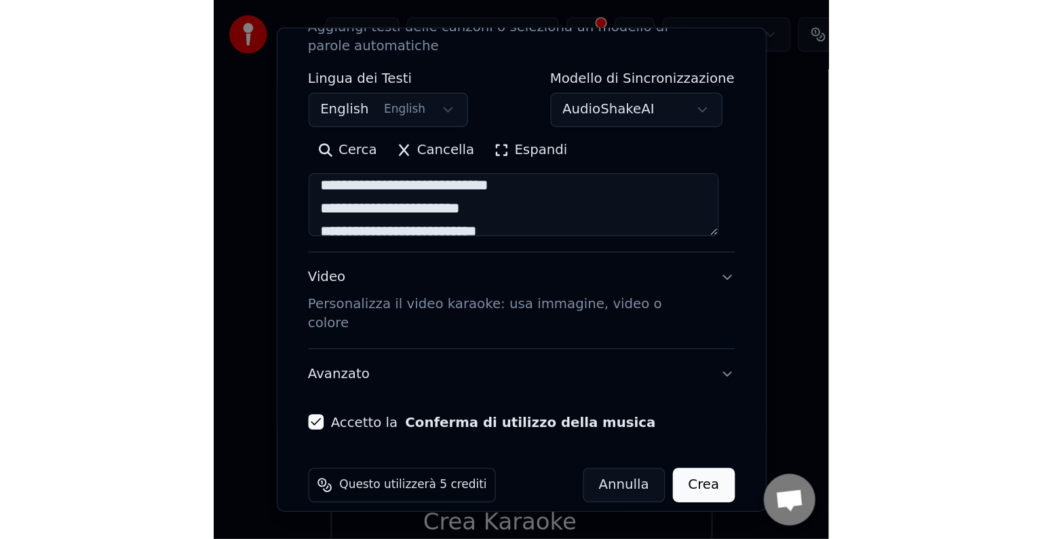
scroll to position [896, 0]
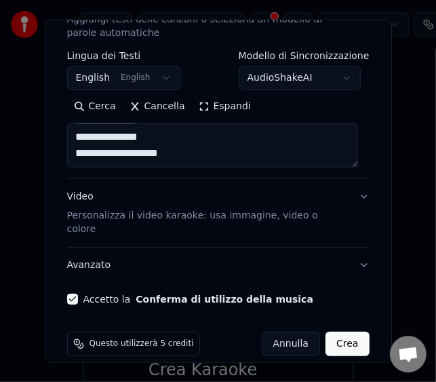
type textarea "**********"
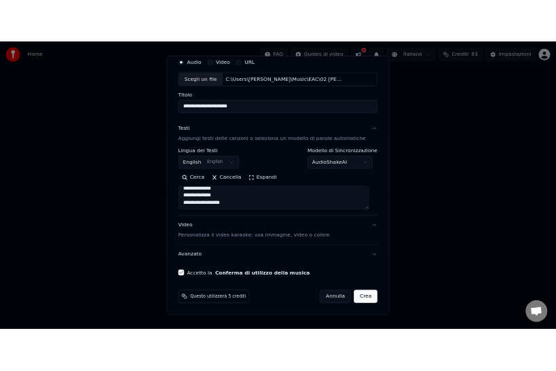
scroll to position [52, 0]
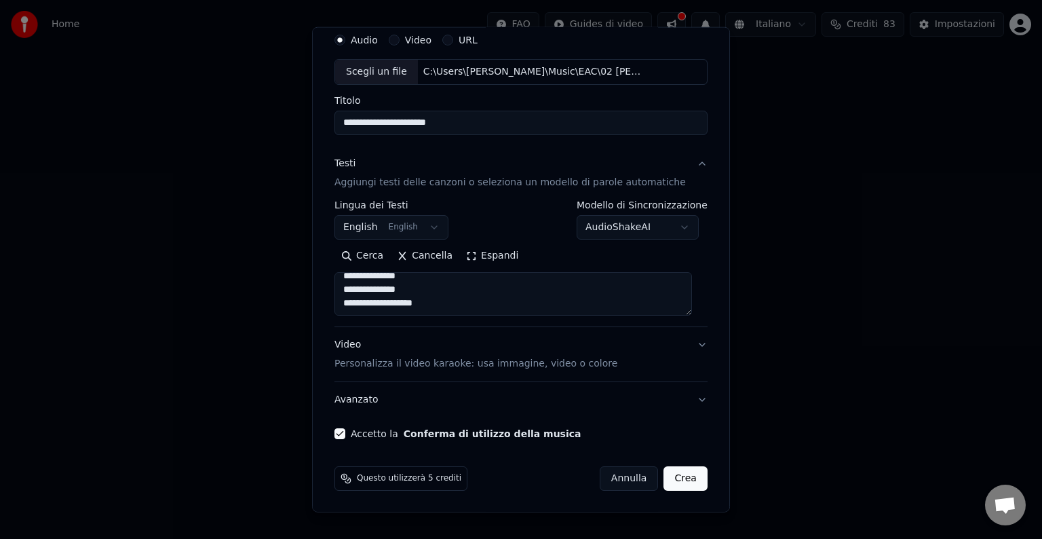
click at [666, 478] on button "Crea" at bounding box center [685, 478] width 43 height 24
select select "**"
type textarea "**********"
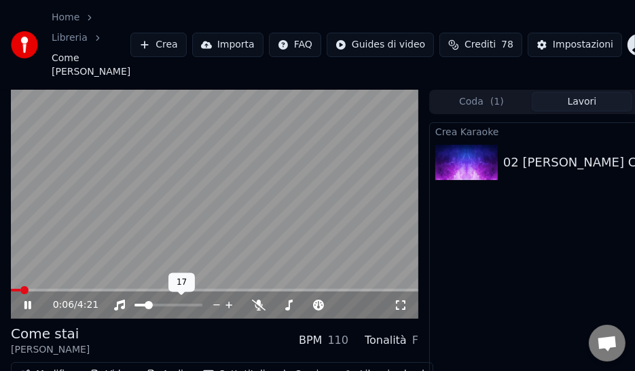
click at [146, 307] on span at bounding box center [149, 305] width 8 height 8
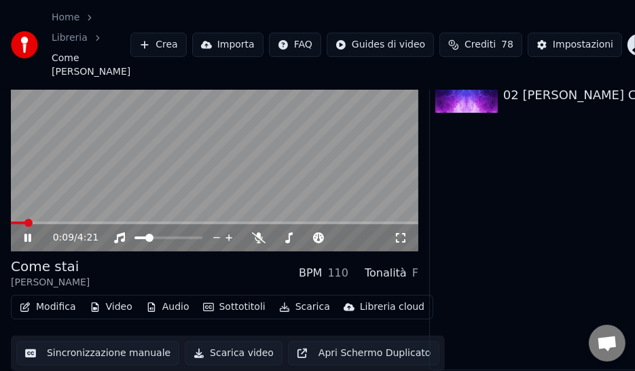
click at [213, 344] on button "Scarica video" at bounding box center [234, 353] width 98 height 24
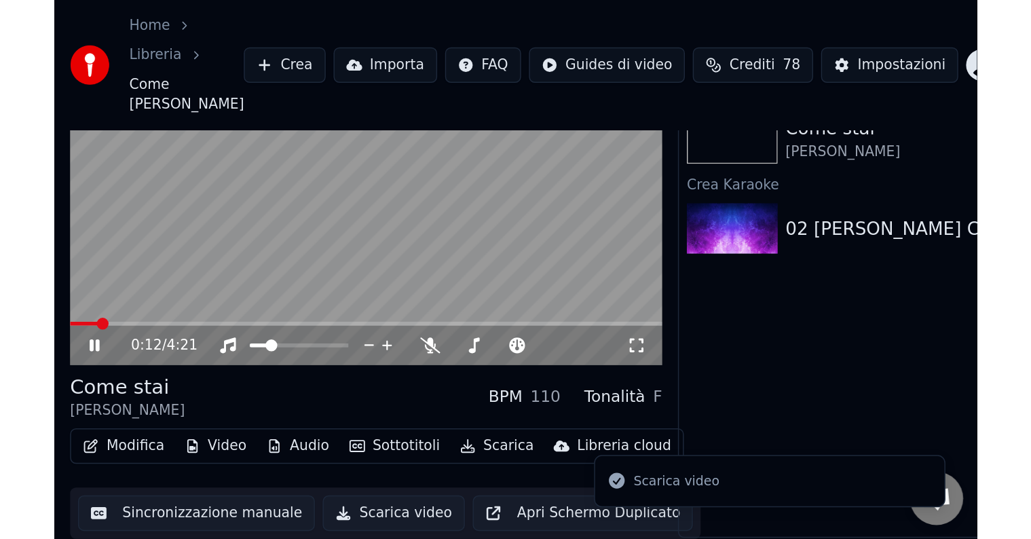
scroll to position [0, 0]
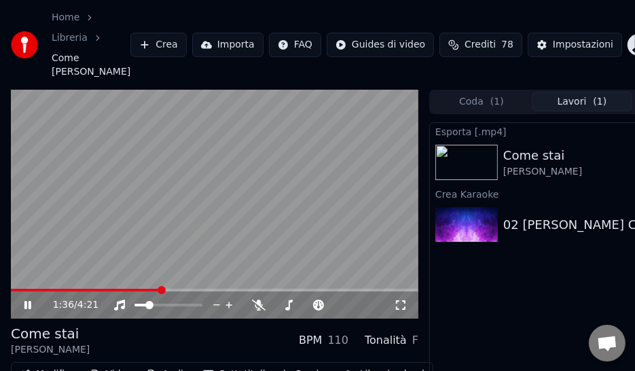
click at [160, 290] on span at bounding box center [214, 289] width 407 height 3
click at [205, 286] on video at bounding box center [214, 204] width 407 height 229
click at [206, 288] on span at bounding box center [108, 289] width 195 height 3
click at [265, 250] on video at bounding box center [214, 204] width 407 height 229
